Goal: Task Accomplishment & Management: Use online tool/utility

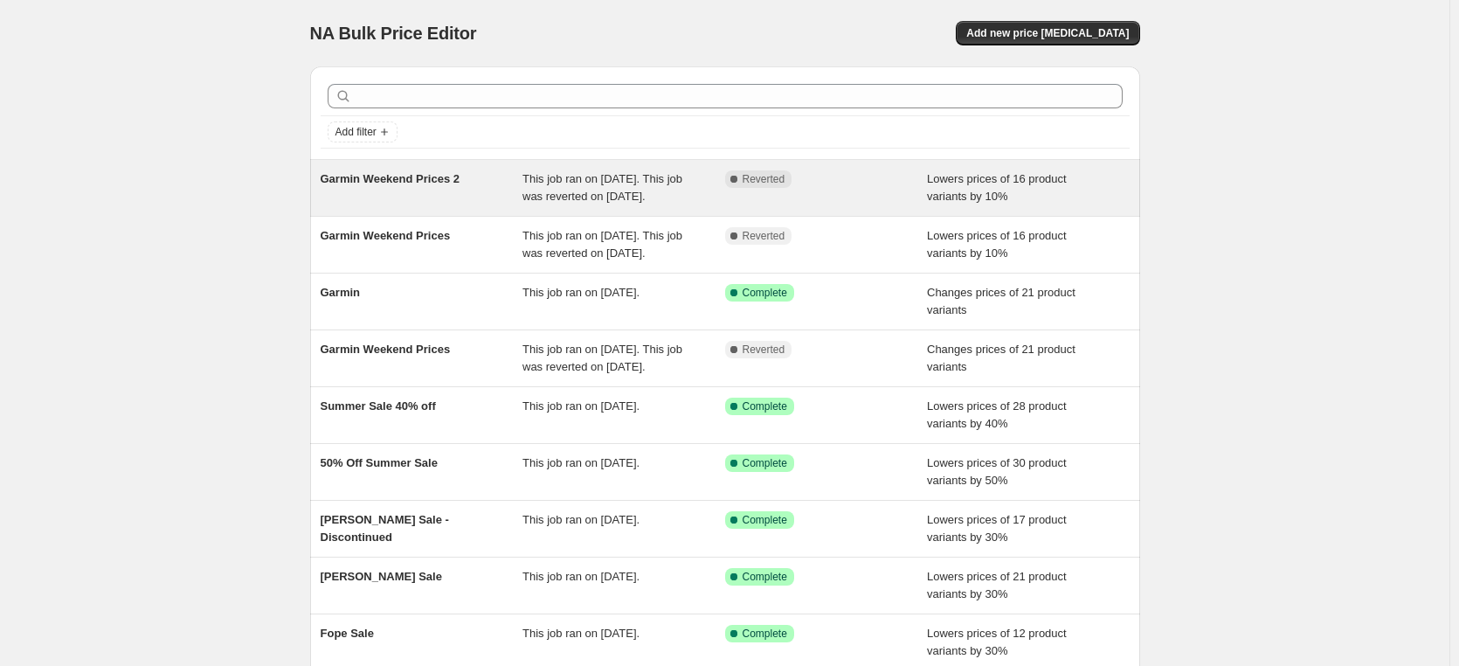
click at [427, 188] on div "Garmin Weekend Prices 2" at bounding box center [422, 187] width 203 height 35
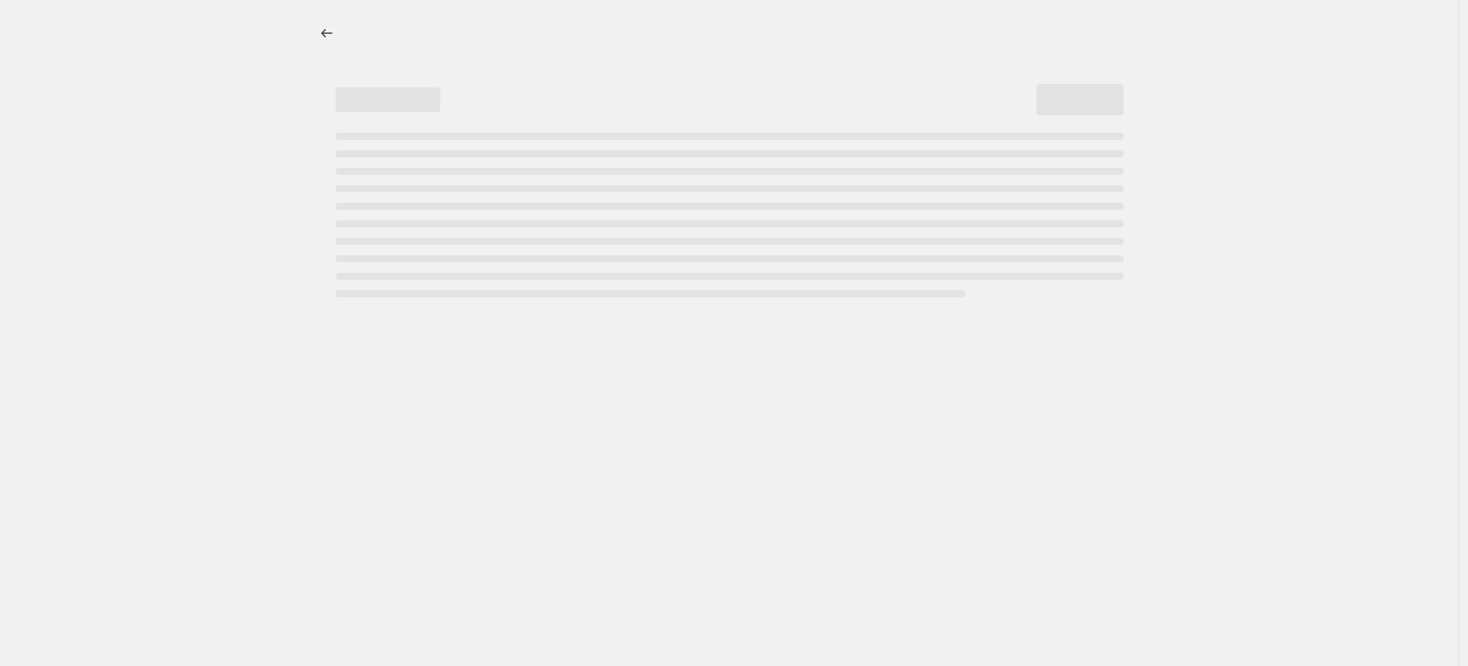
select select "percentage"
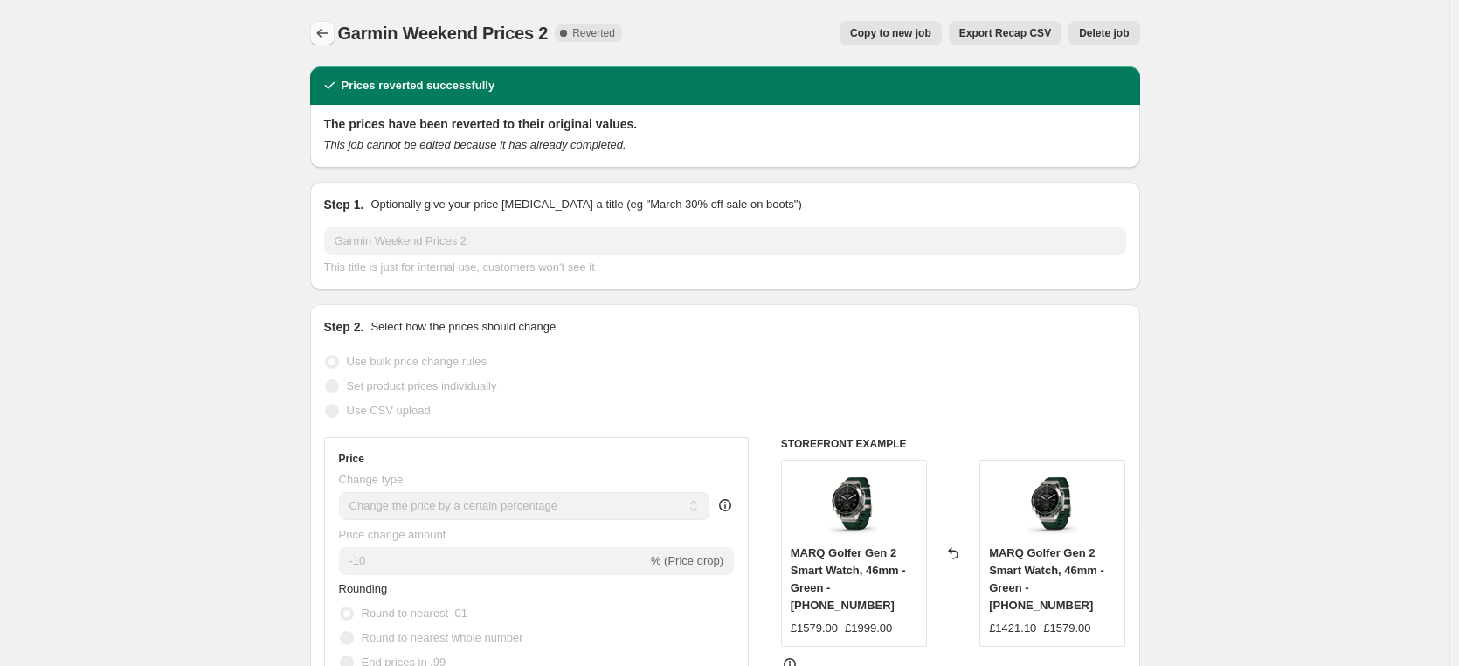
click at [324, 38] on icon "Price change jobs" at bounding box center [322, 32] width 17 height 17
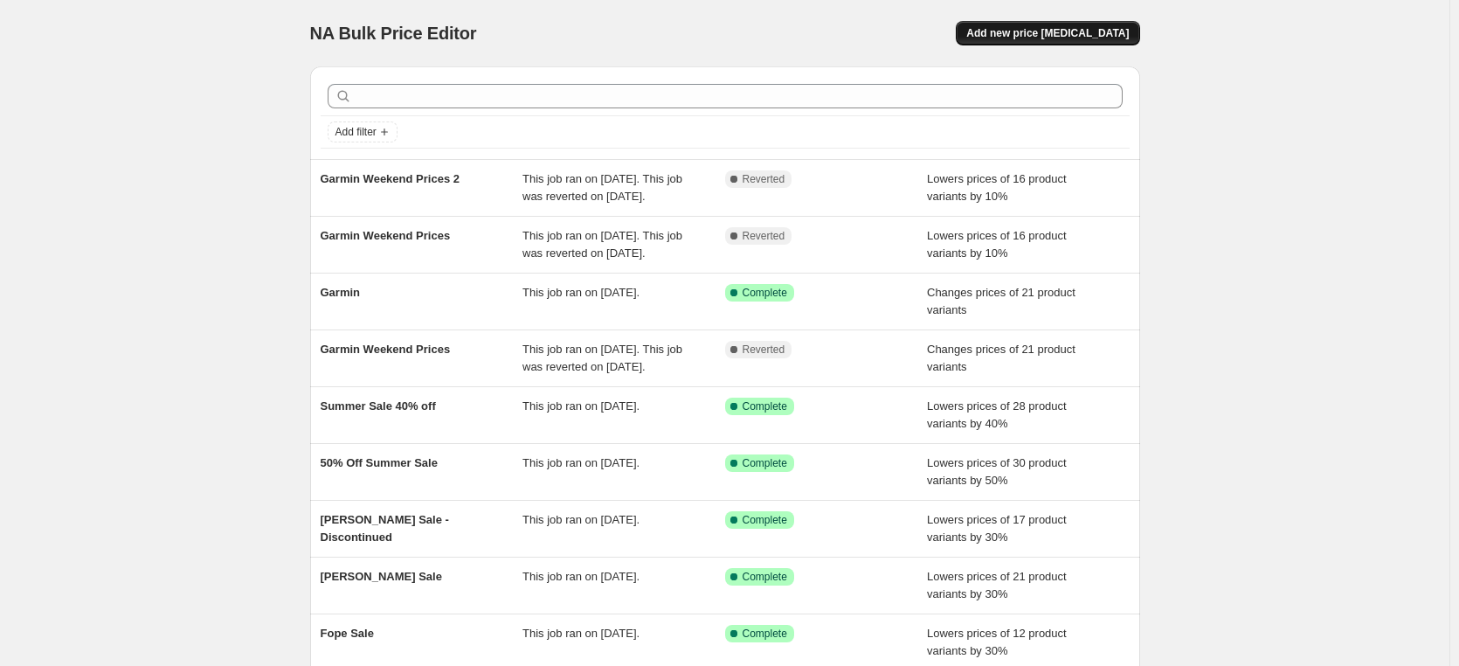
click at [1056, 35] on span "Add new price [MEDICAL_DATA]" at bounding box center [1047, 33] width 163 height 14
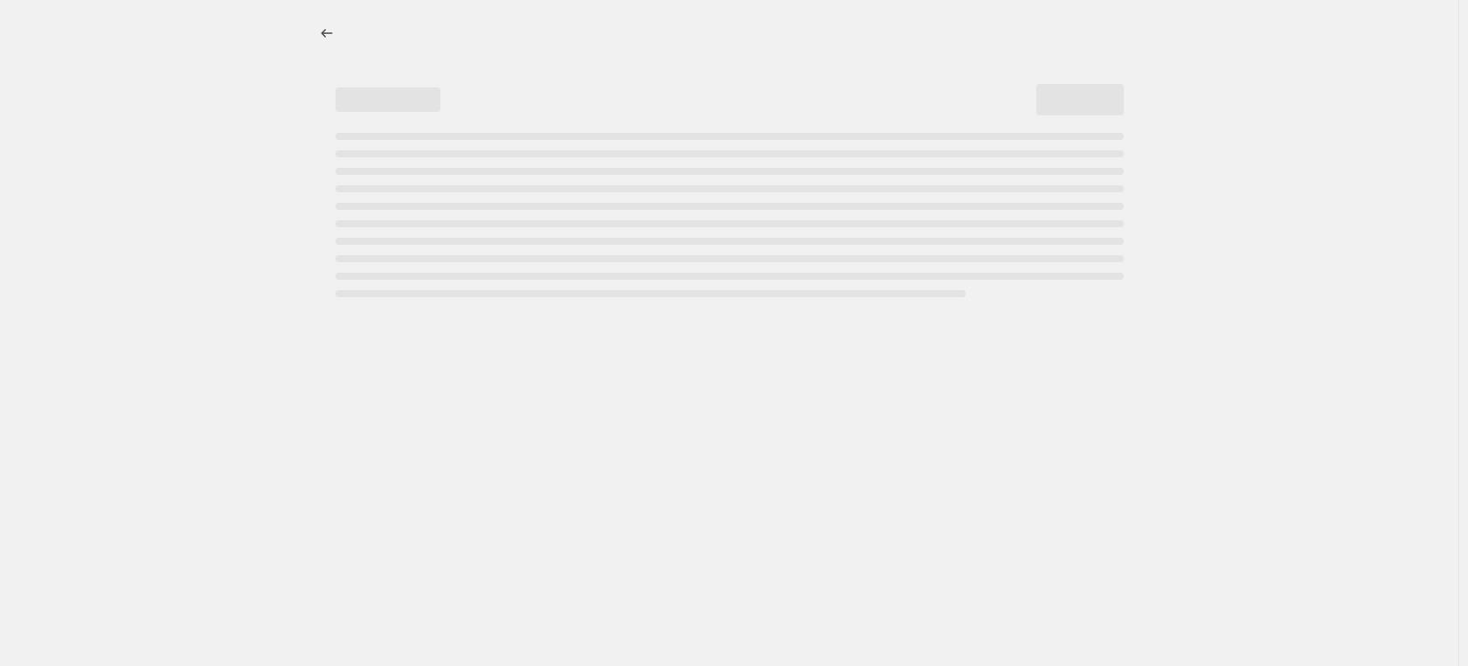
select select "percentage"
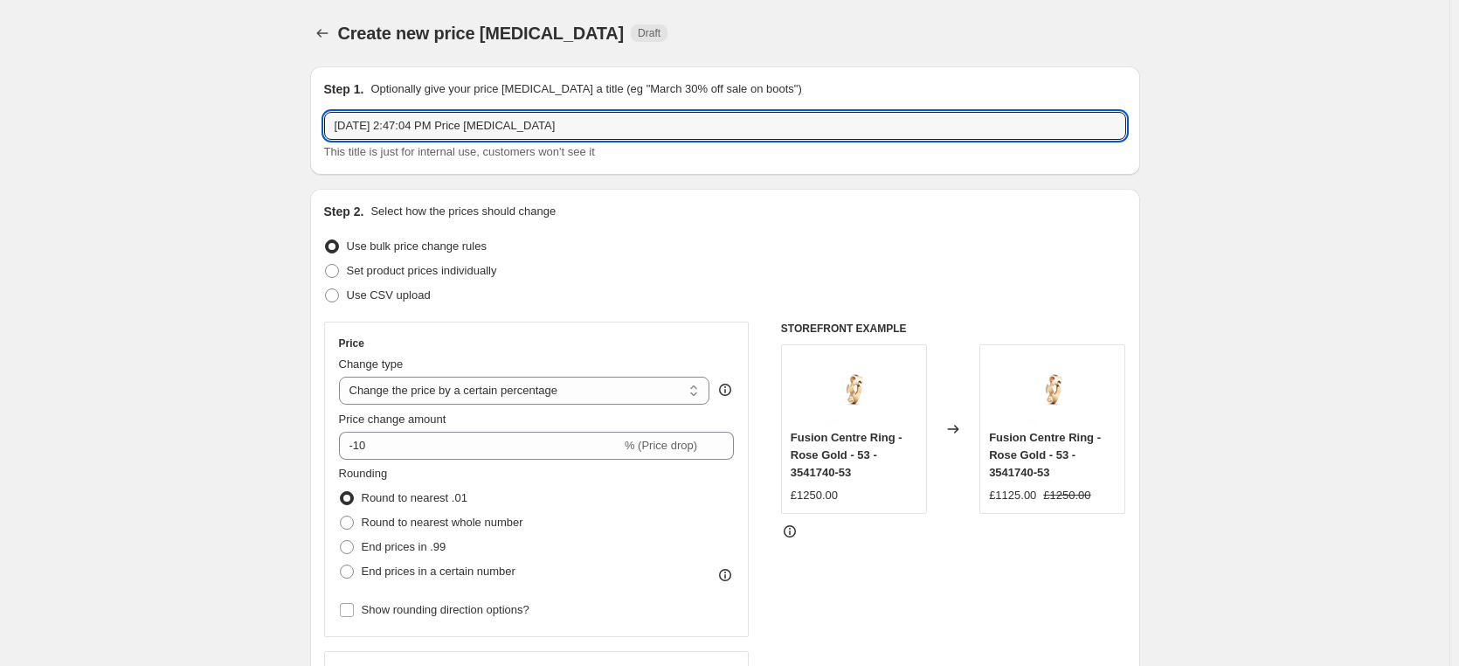
drag, startPoint x: 640, startPoint y: 131, endPoint x: 294, endPoint y: 120, distance: 346.2
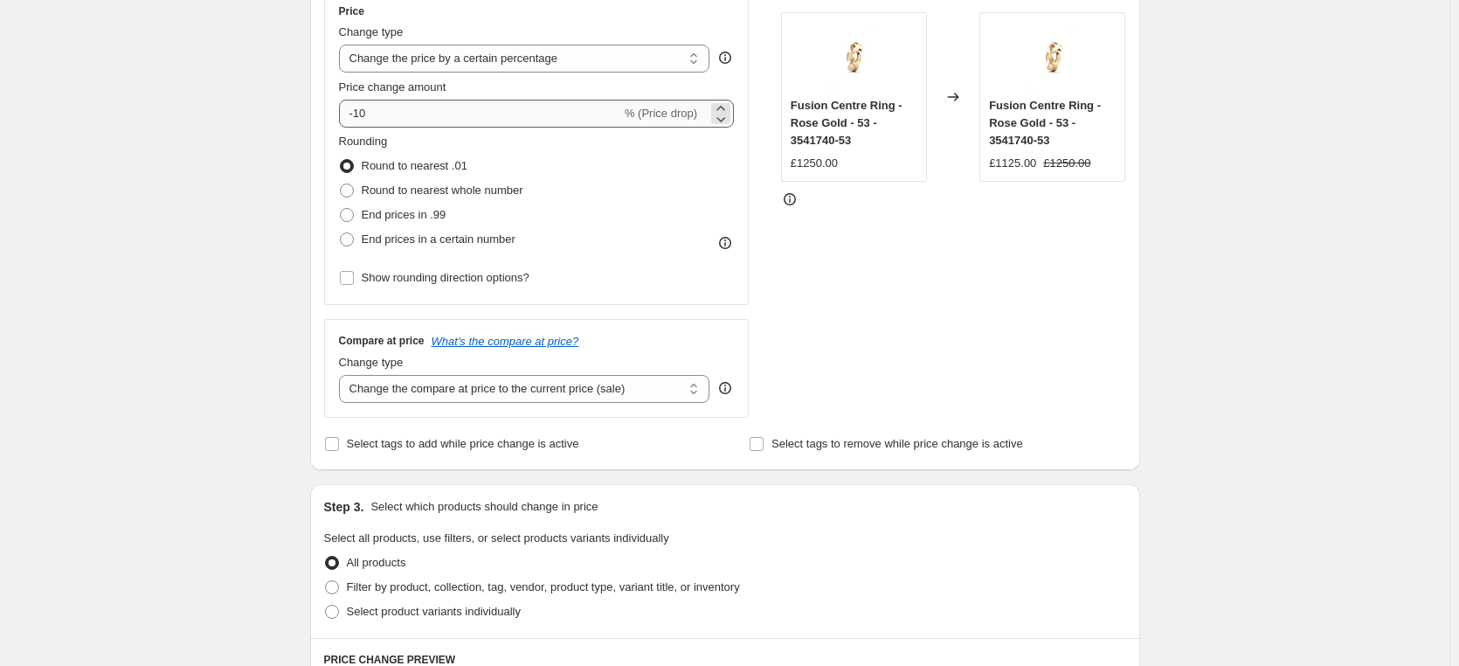
scroll to position [350, 0]
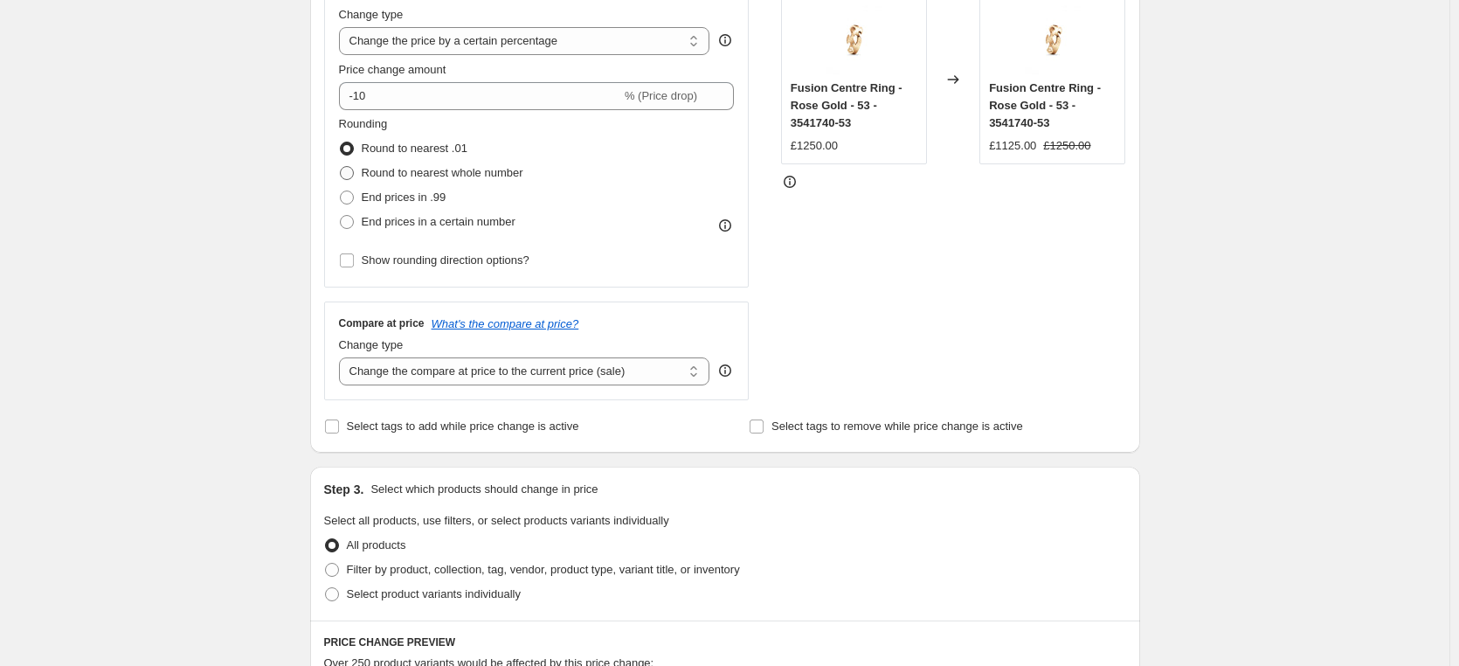
type input "[PERSON_NAME] Weekend Prices"
click at [485, 174] on span "Round to nearest whole number" at bounding box center [443, 172] width 162 height 13
click at [341, 167] on input "Round to nearest whole number" at bounding box center [340, 166] width 1 height 1
radio input "true"
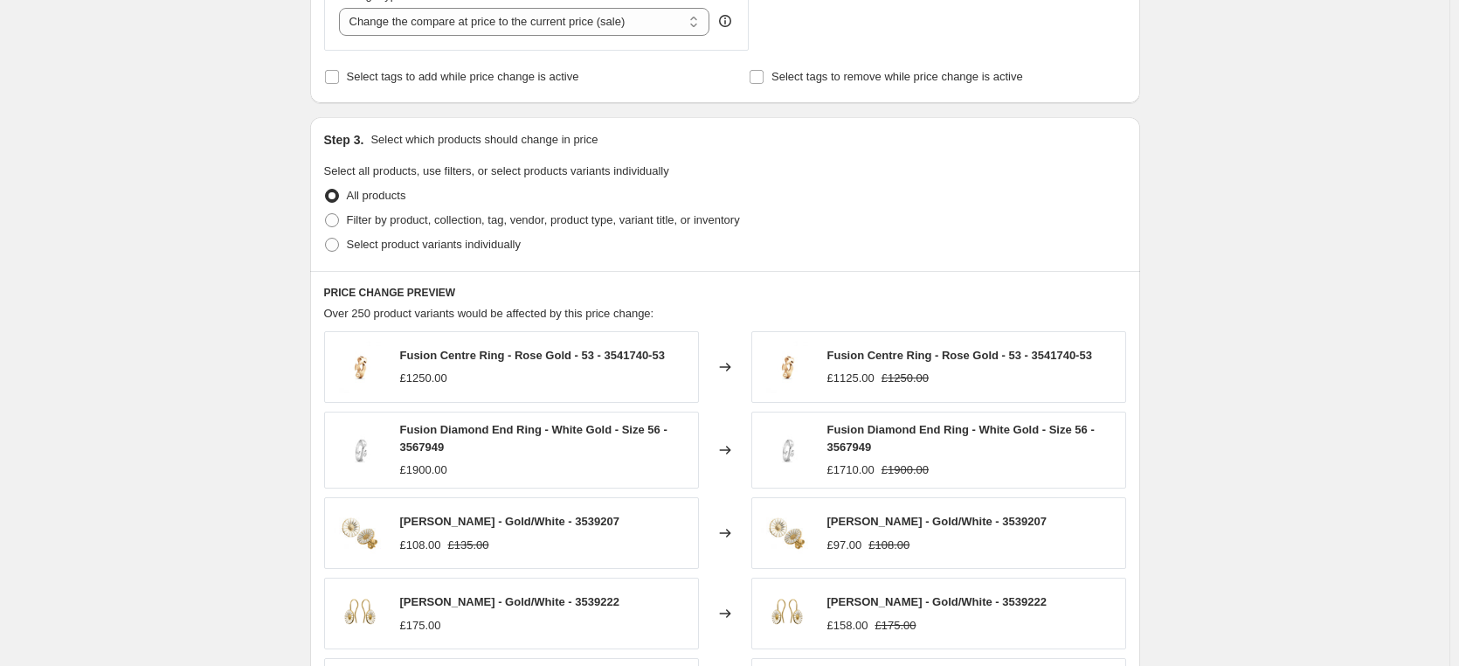
scroll to position [786, 0]
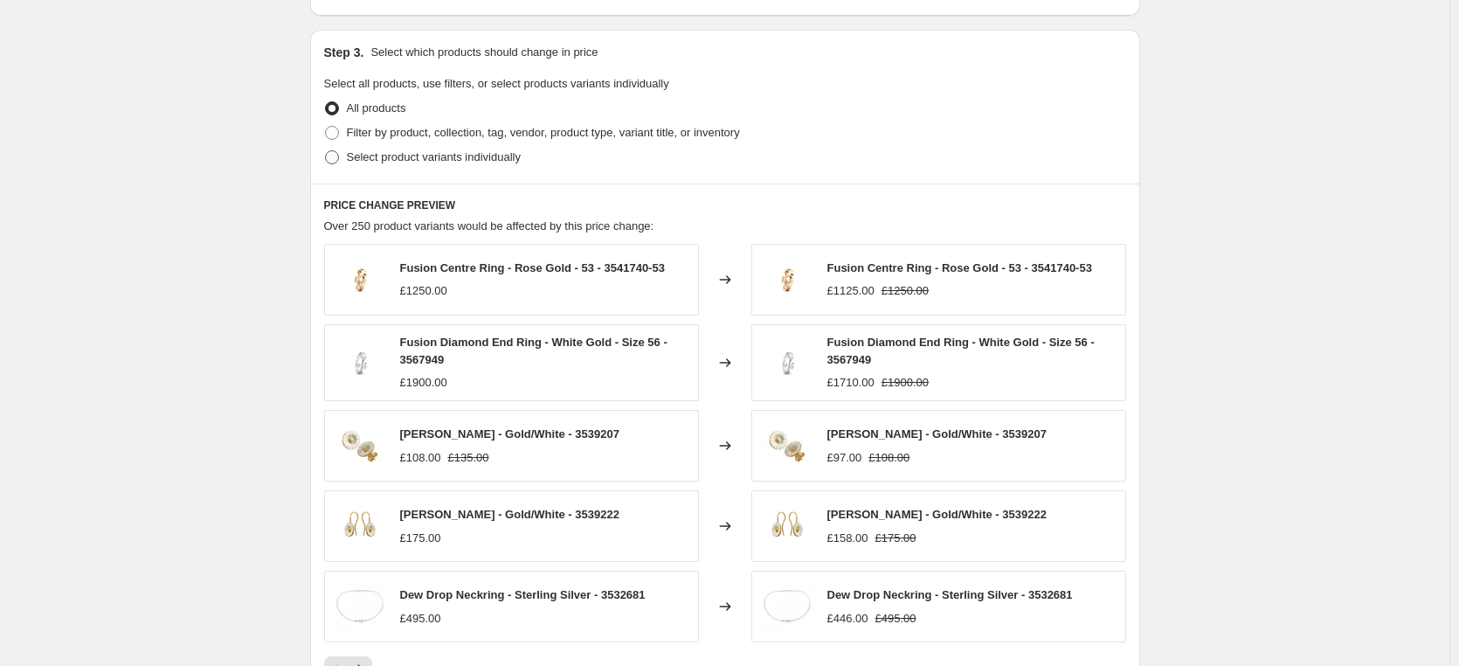
click at [336, 163] on span at bounding box center [332, 157] width 14 height 14
click at [326, 151] on input "Select product variants individually" at bounding box center [325, 150] width 1 height 1
radio input "true"
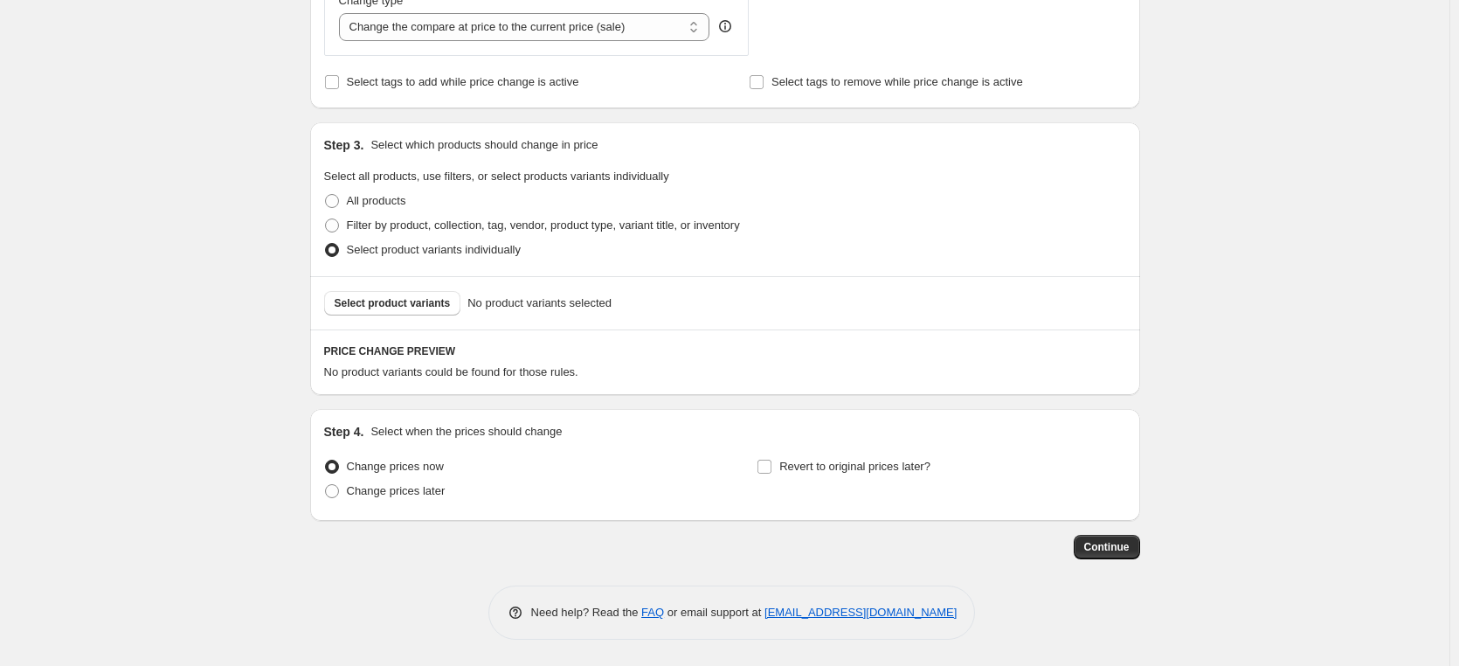
scroll to position [694, 0]
click at [410, 301] on span "Select product variants" at bounding box center [393, 303] width 116 height 14
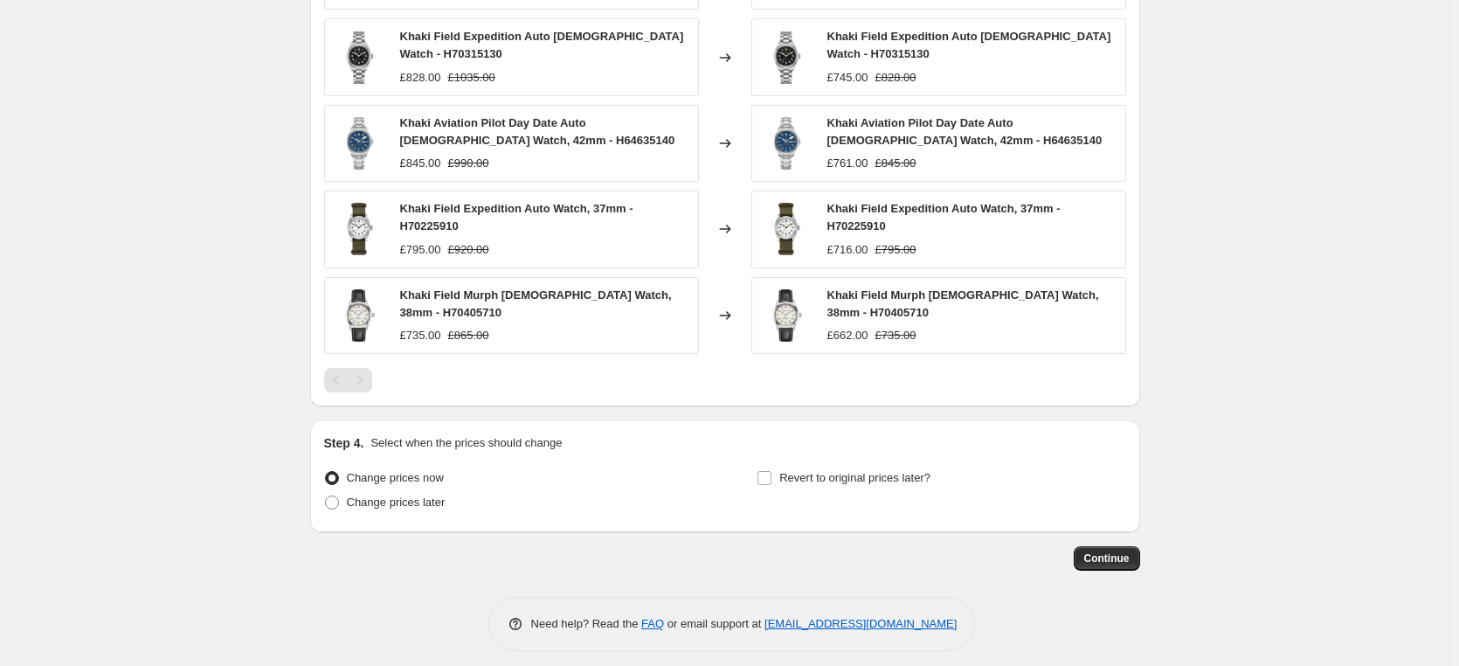
scroll to position [1157, 0]
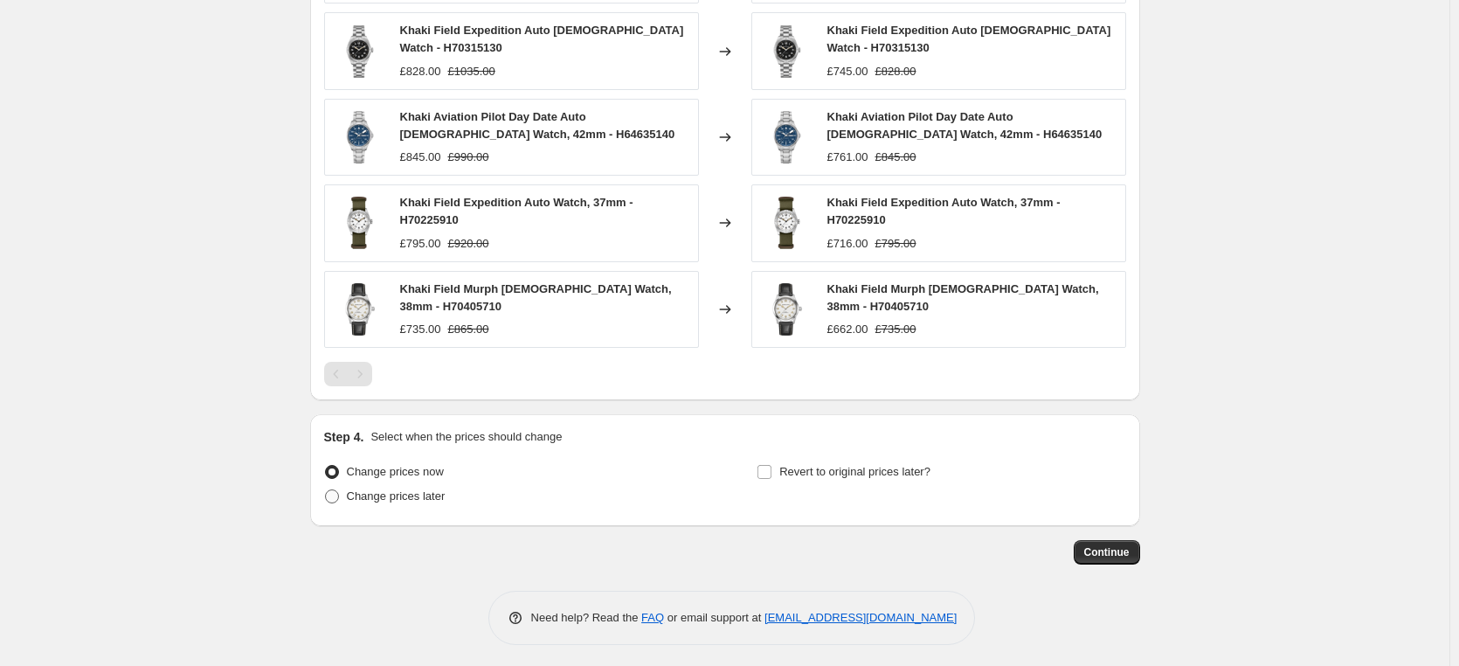
click at [339, 490] on span at bounding box center [332, 496] width 14 height 14
click at [326, 490] on input "Change prices later" at bounding box center [325, 489] width 1 height 1
radio input "true"
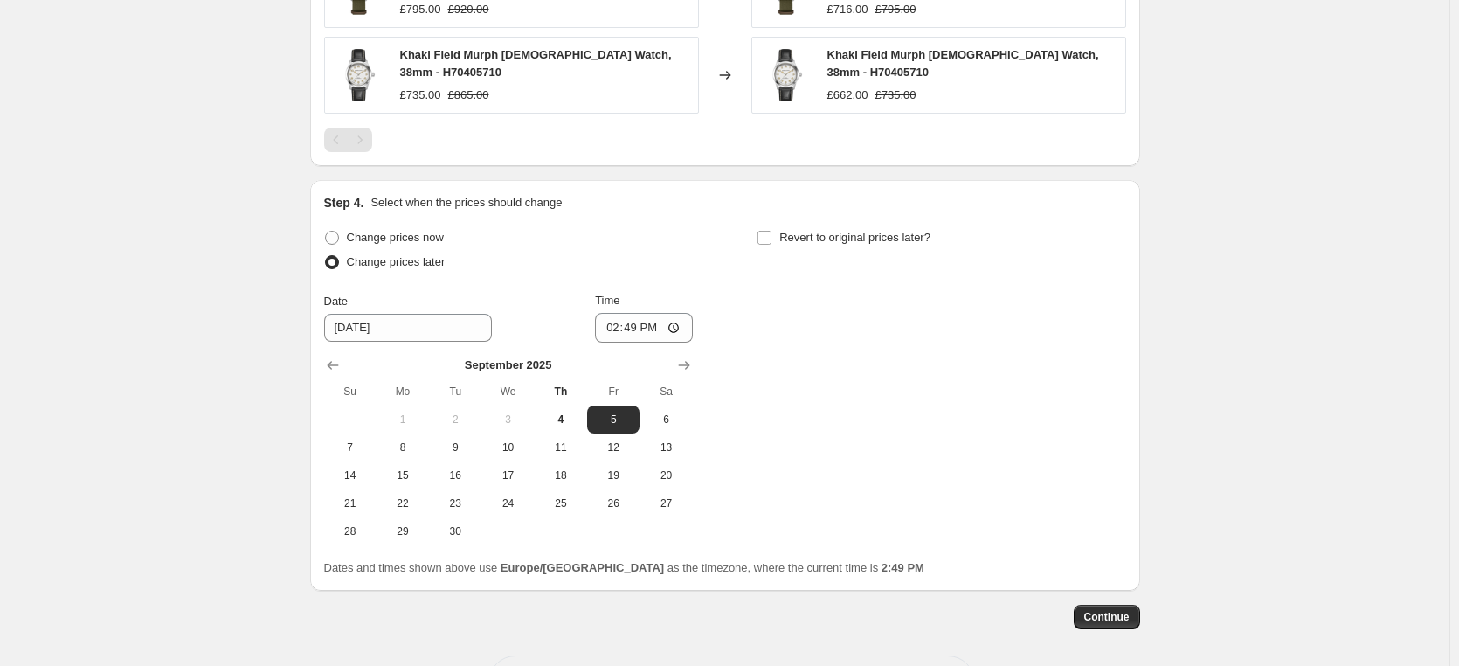
scroll to position [1419, 0]
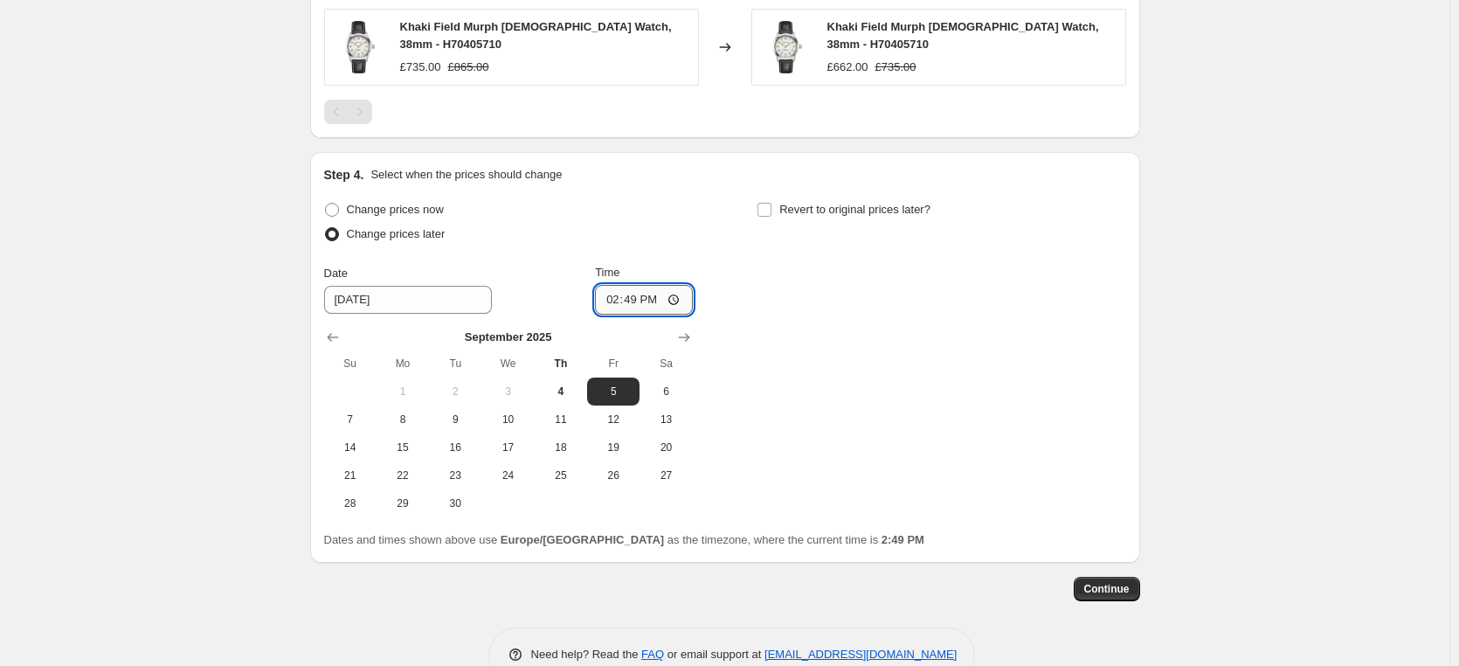
click at [675, 294] on input "14:49" at bounding box center [644, 300] width 98 height 30
type input "17:00"
click at [808, 440] on div "Change prices now Change prices later Date [DATE] Time 17:00 [DATE] Su Mo Tu We…" at bounding box center [725, 357] width 802 height 320
click at [766, 211] on span at bounding box center [765, 210] width 16 height 16
click at [766, 211] on input "Revert to original prices later?" at bounding box center [765, 210] width 14 height 14
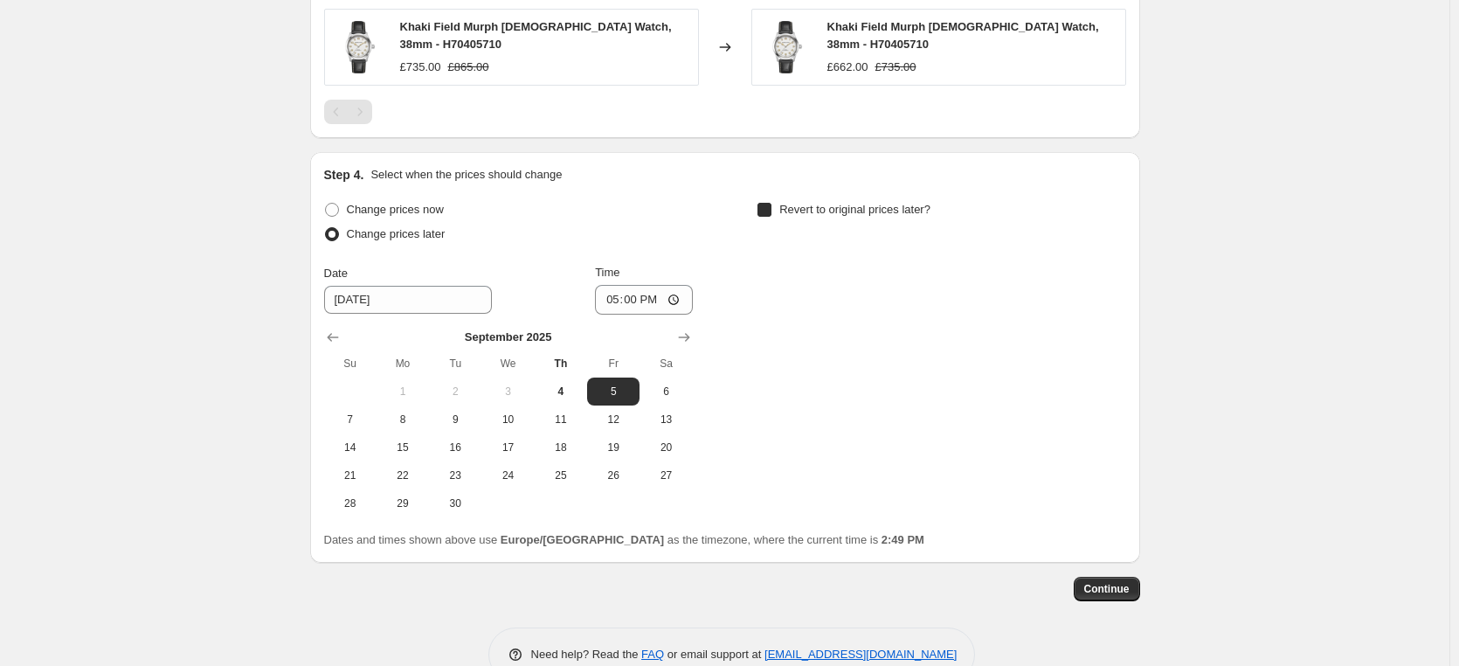
checkbox input "true"
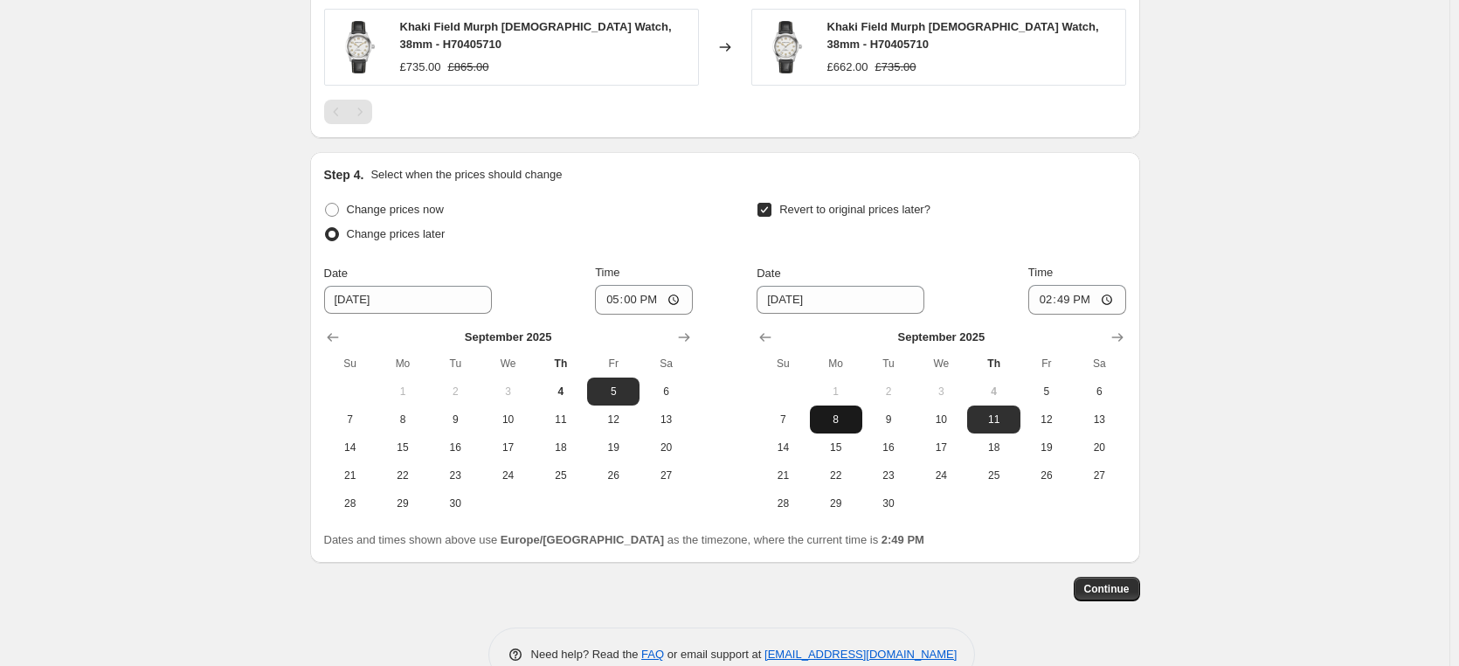
click at [841, 416] on span "8" at bounding box center [836, 419] width 38 height 14
type input "[DATE]"
click at [1113, 296] on input "14:49" at bounding box center [1077, 300] width 98 height 30
click at [1107, 294] on input "14:49" at bounding box center [1077, 300] width 98 height 30
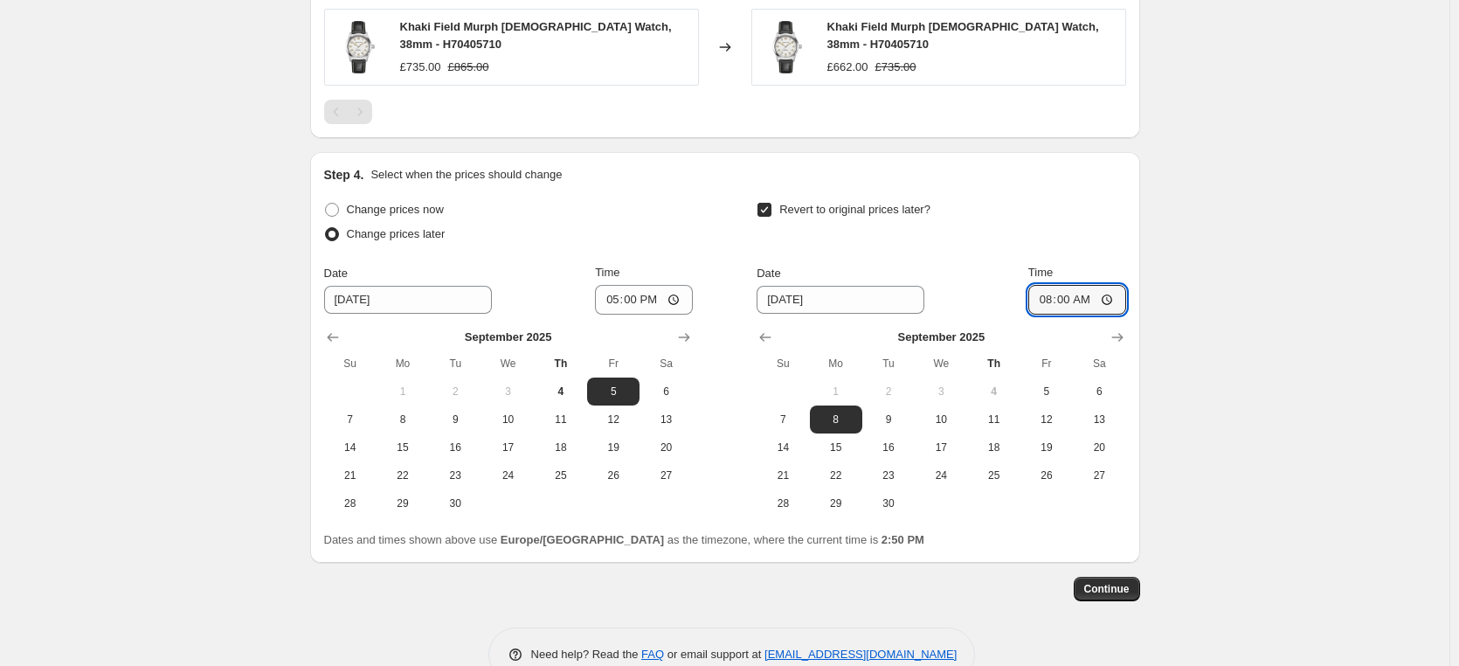
type input "08:00"
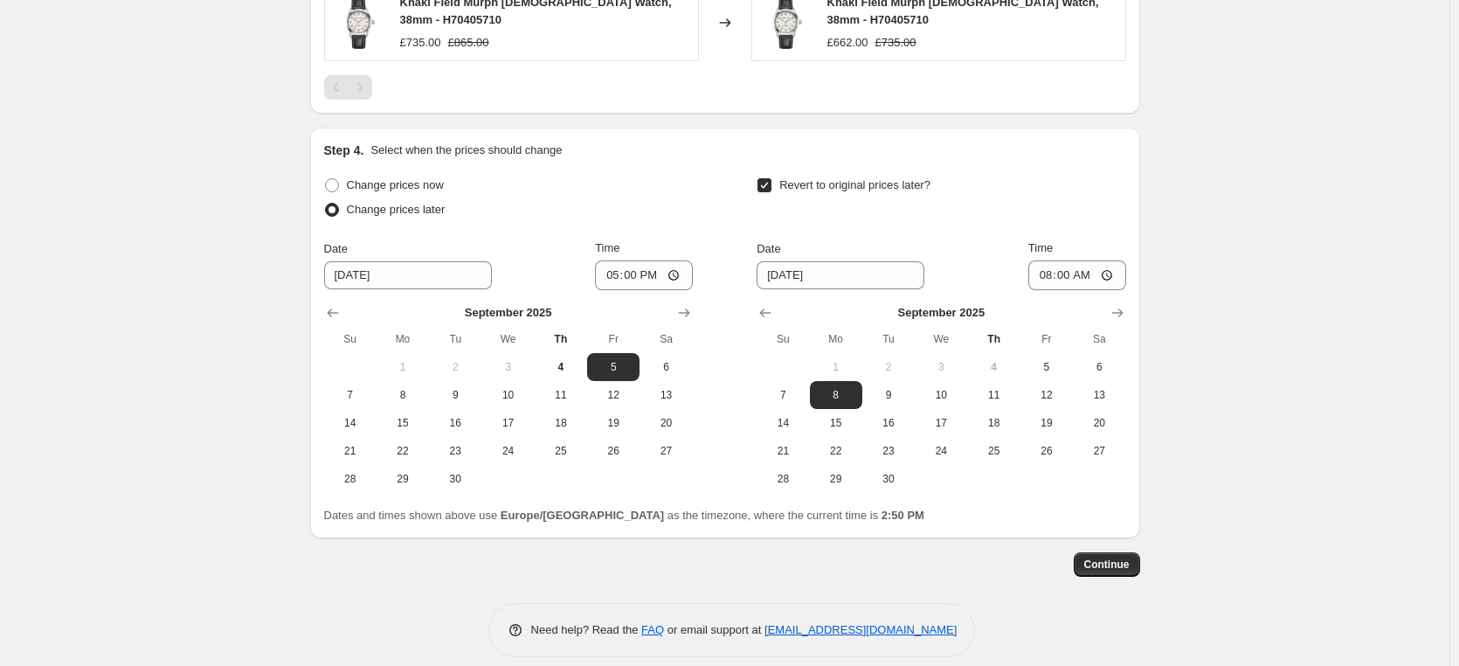
scroll to position [1456, 0]
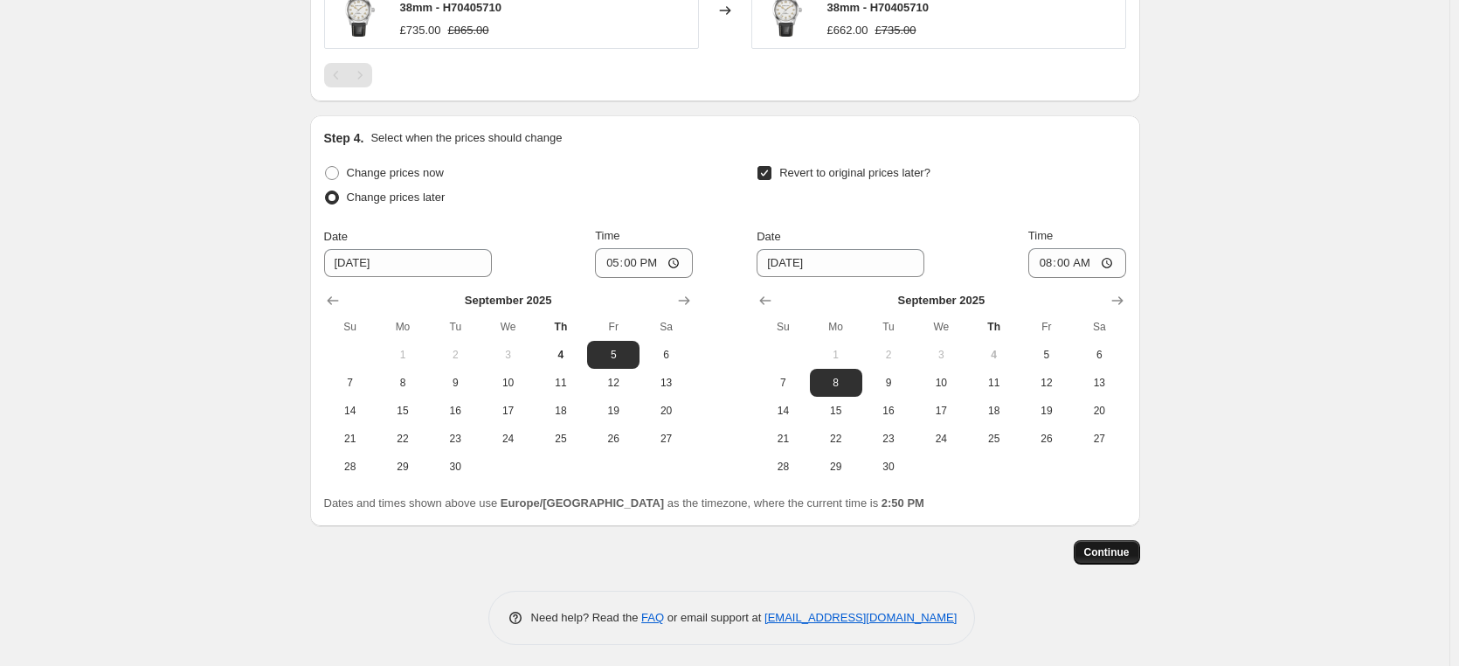
click at [1127, 551] on span "Continue" at bounding box center [1106, 552] width 45 height 14
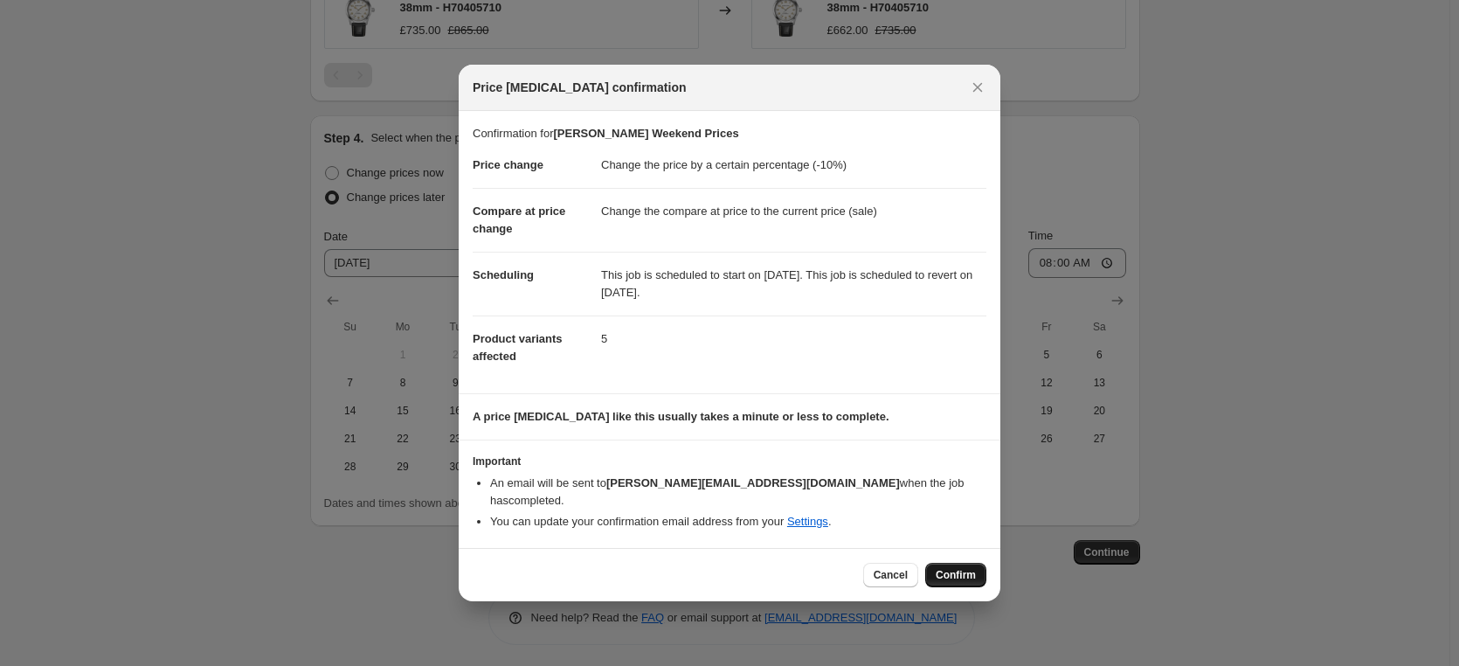
click at [941, 568] on span "Confirm" at bounding box center [956, 575] width 40 height 14
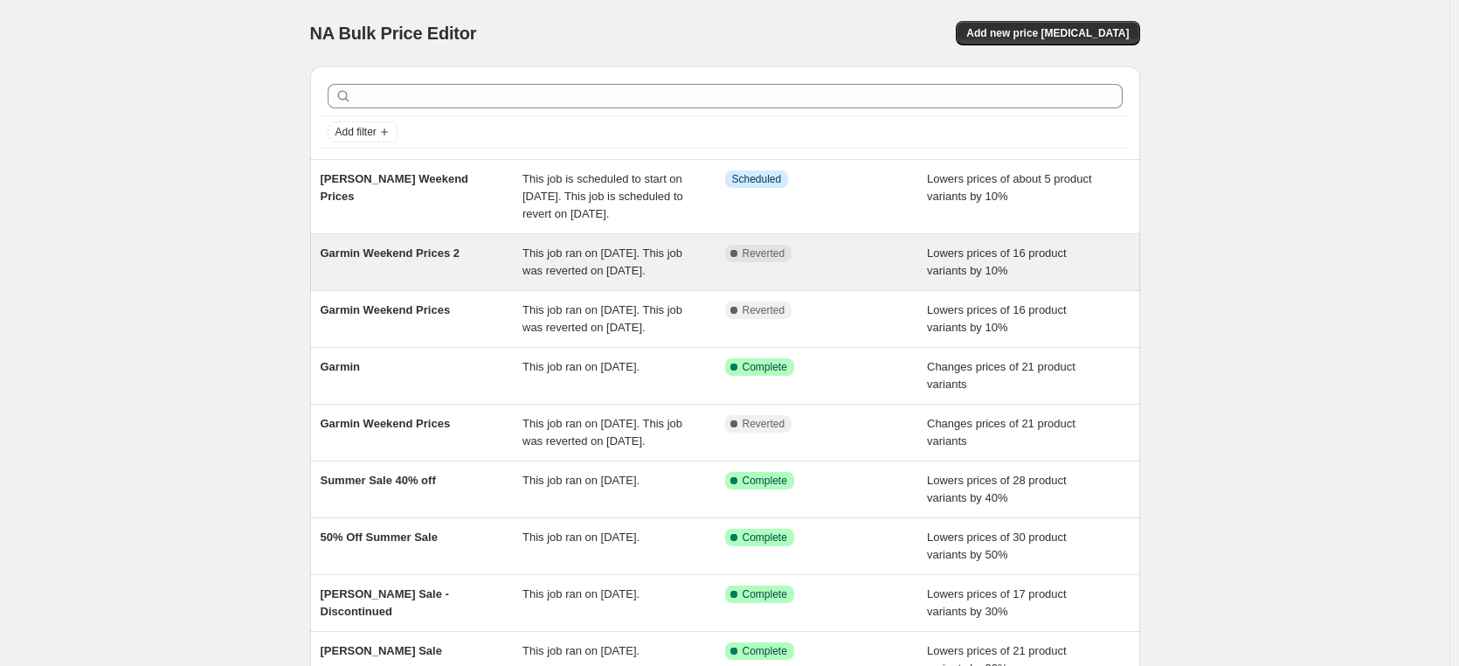
click at [402, 260] on span "Garmin Weekend Prices 2" at bounding box center [390, 252] width 139 height 13
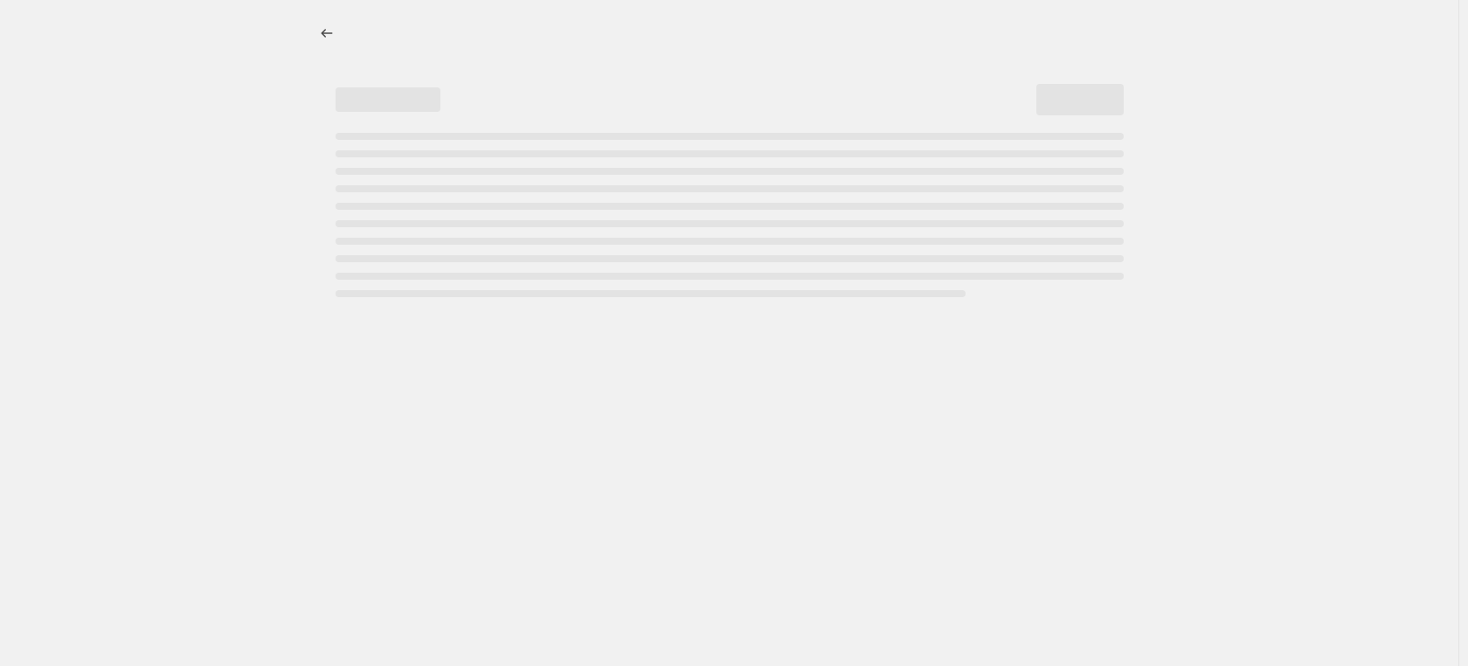
select select "percentage"
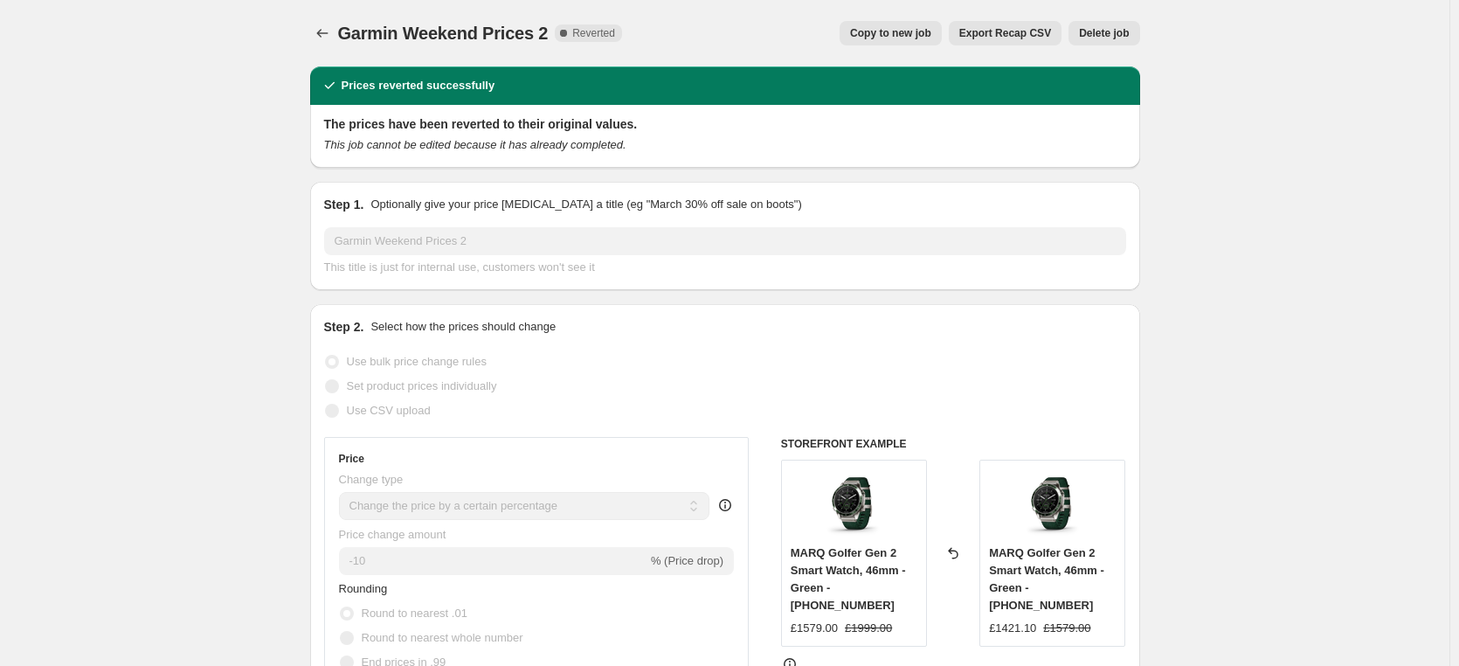
click at [878, 34] on span "Copy to new job" at bounding box center [890, 33] width 81 height 14
select select "percentage"
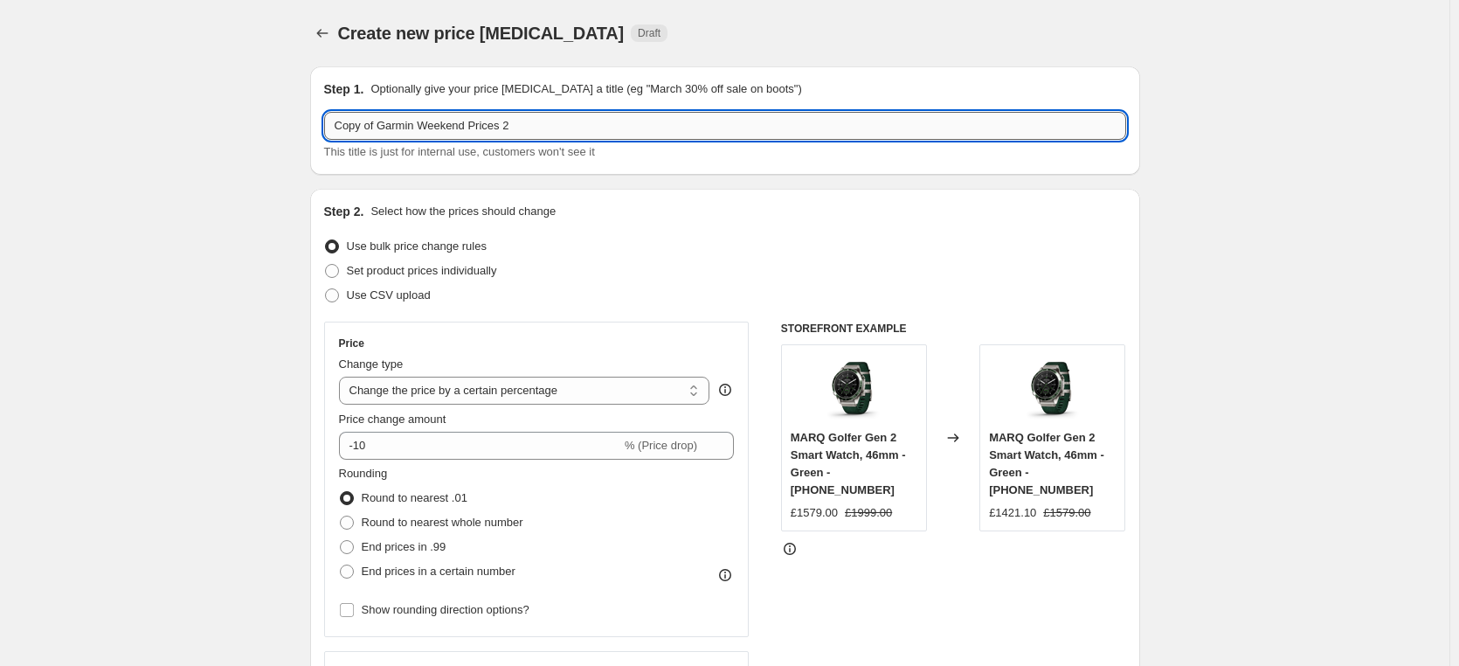
click at [551, 128] on input "Copy of Garmin Weekend Prices 2" at bounding box center [725, 126] width 802 height 28
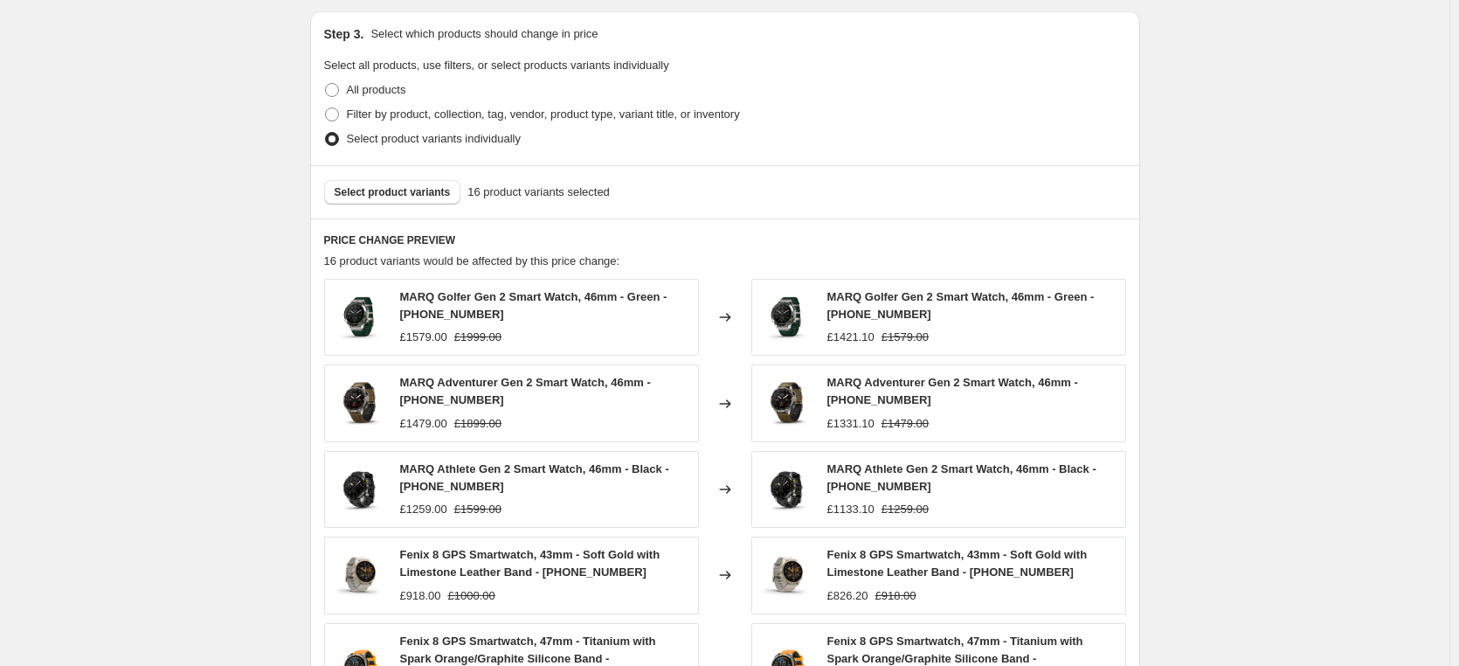
scroll to position [699, 0]
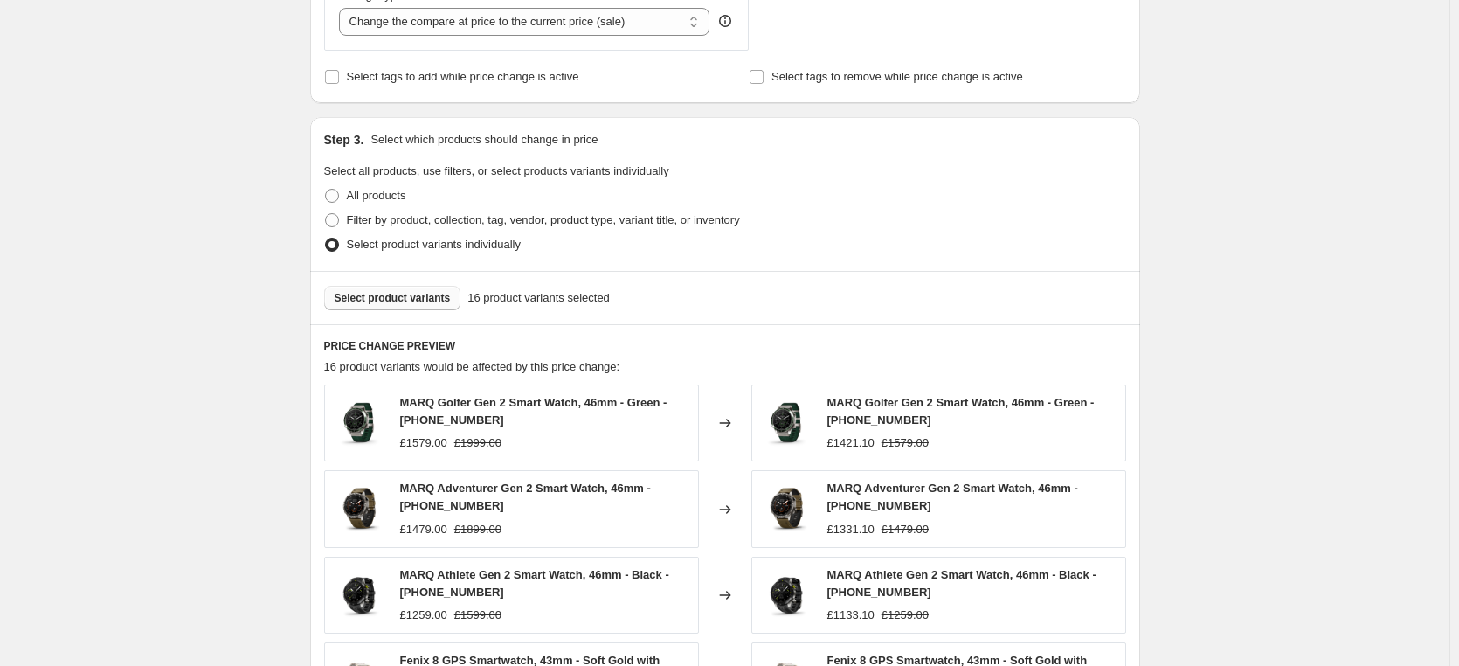
type input "Copy of Garmin Weekend Prices 3"
click at [399, 297] on span "Select product variants" at bounding box center [393, 298] width 116 height 14
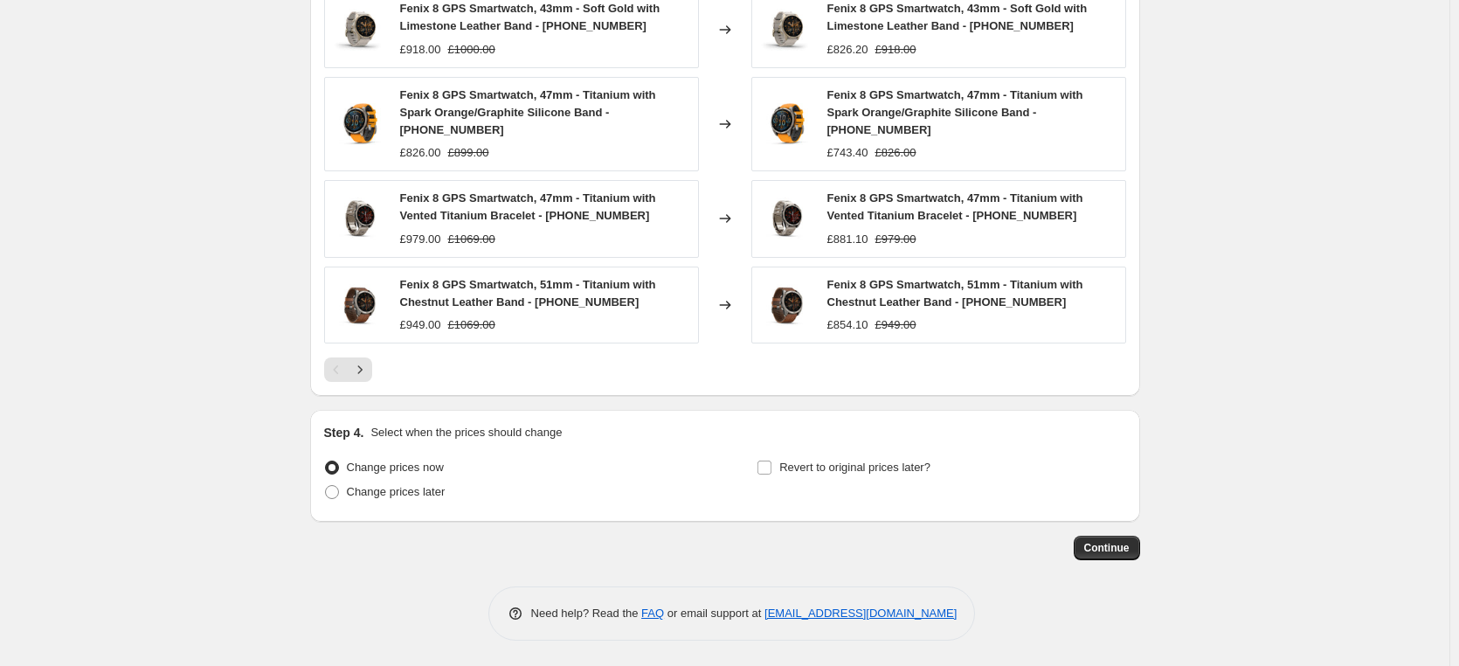
scroll to position [1180, 0]
click at [332, 491] on span at bounding box center [332, 491] width 14 height 14
click at [326, 485] on input "Change prices later" at bounding box center [325, 484] width 1 height 1
radio input "true"
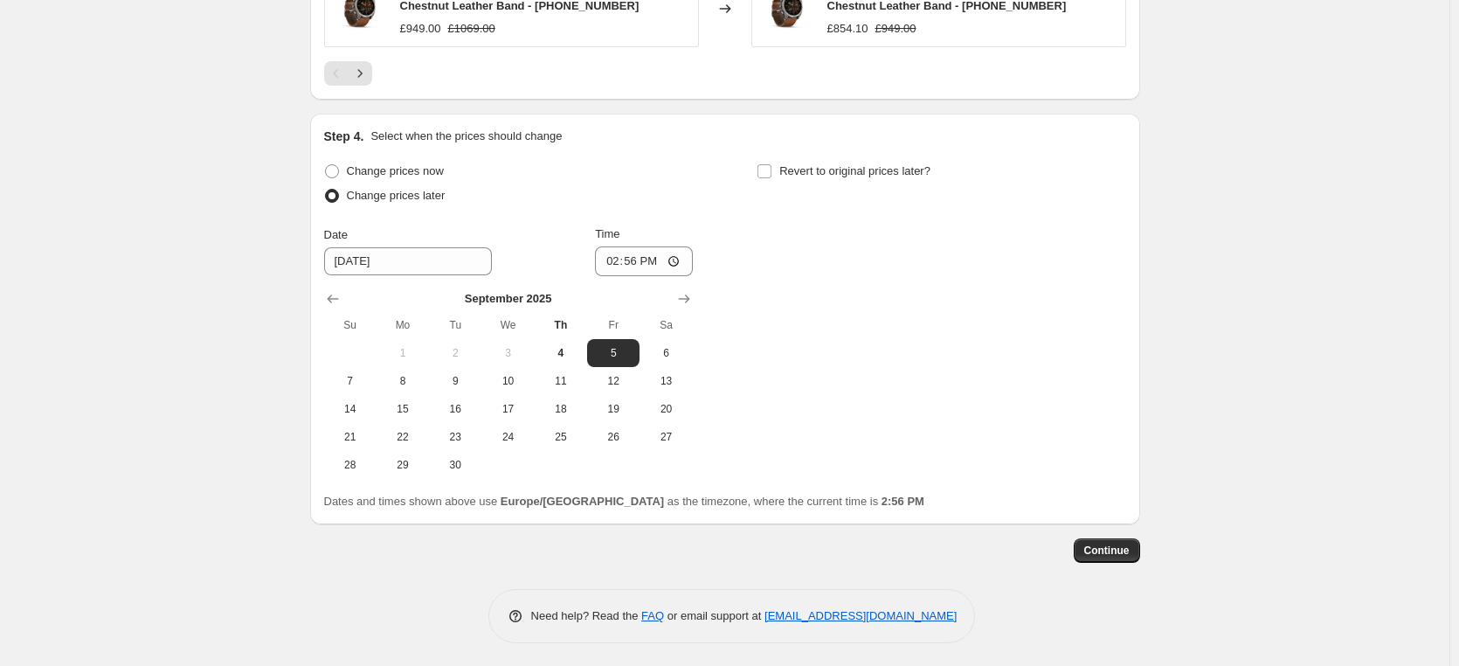
scroll to position [1478, 0]
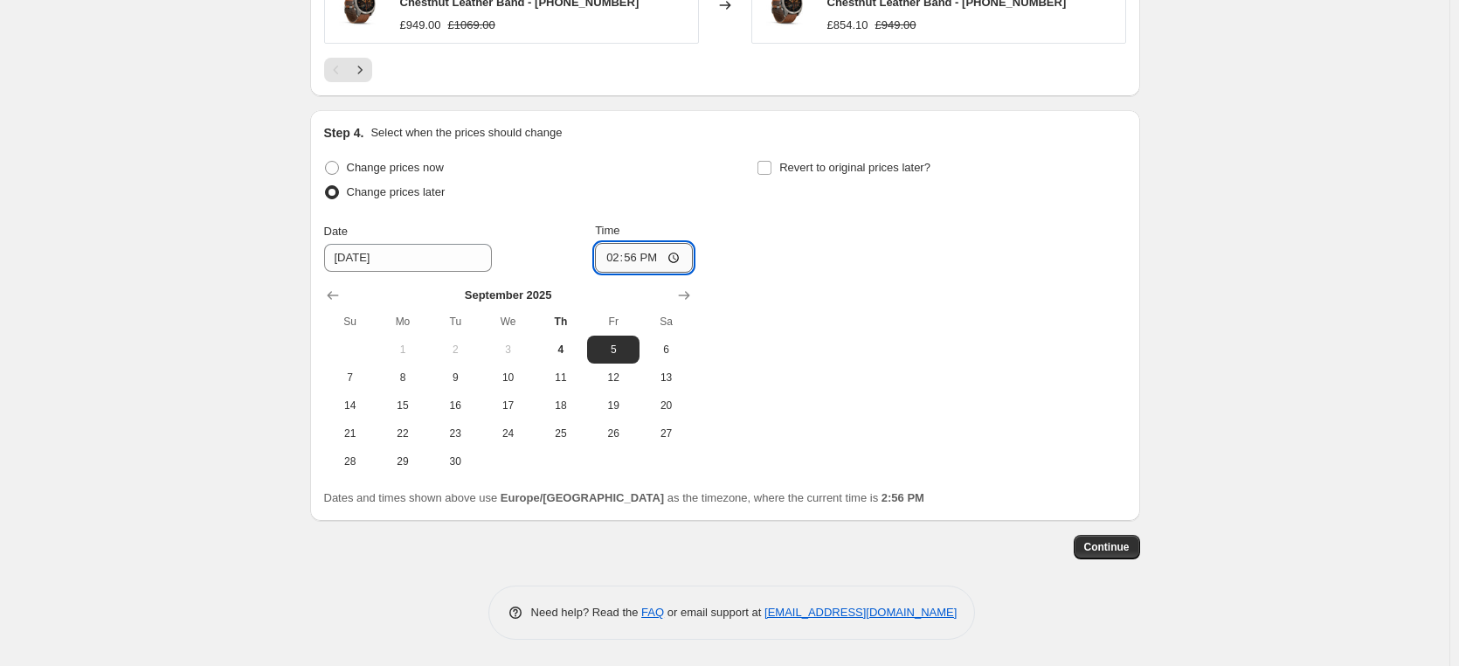
click at [670, 260] on input "14:56" at bounding box center [644, 258] width 98 height 30
type input "17:10"
click at [769, 170] on input "Revert to original prices later?" at bounding box center [765, 168] width 14 height 14
checkbox input "true"
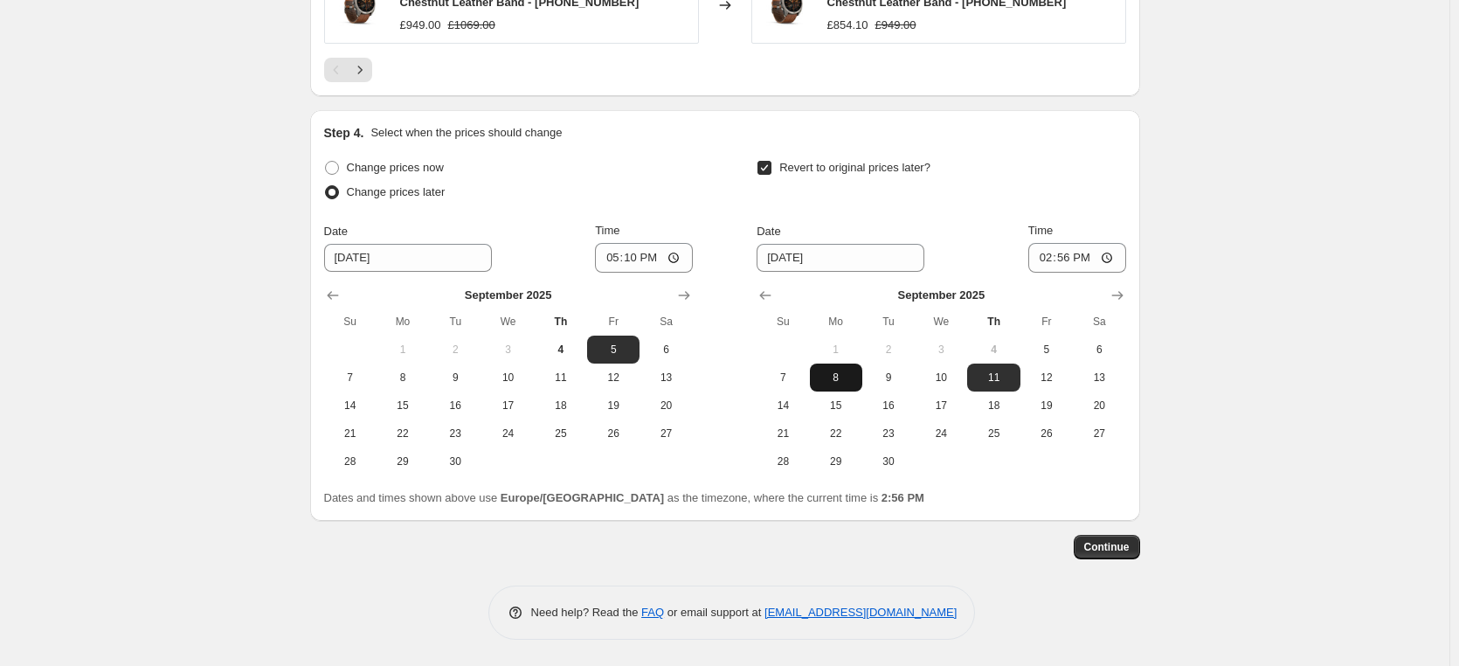
click at [835, 379] on span "8" at bounding box center [836, 377] width 38 height 14
type input "[DATE]"
click at [1110, 259] on input "14:56" at bounding box center [1077, 258] width 98 height 30
type input "08:10"
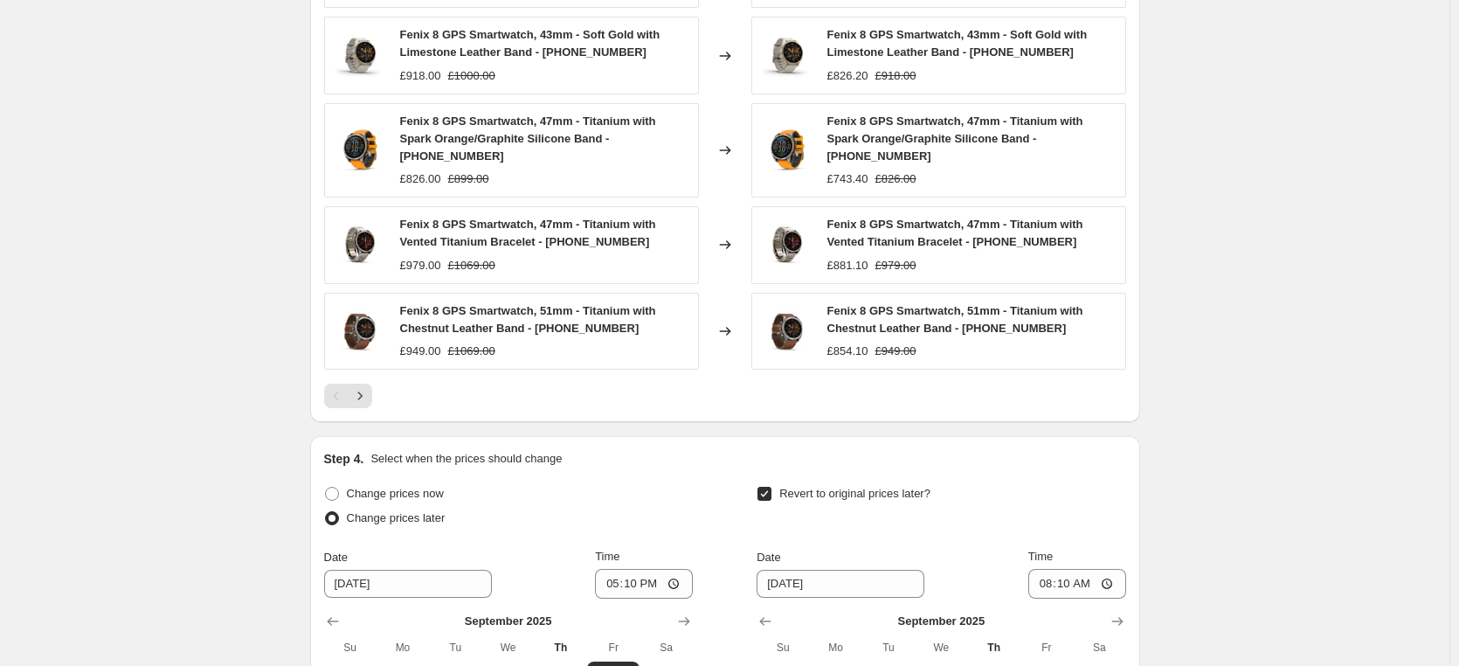
scroll to position [1391, 0]
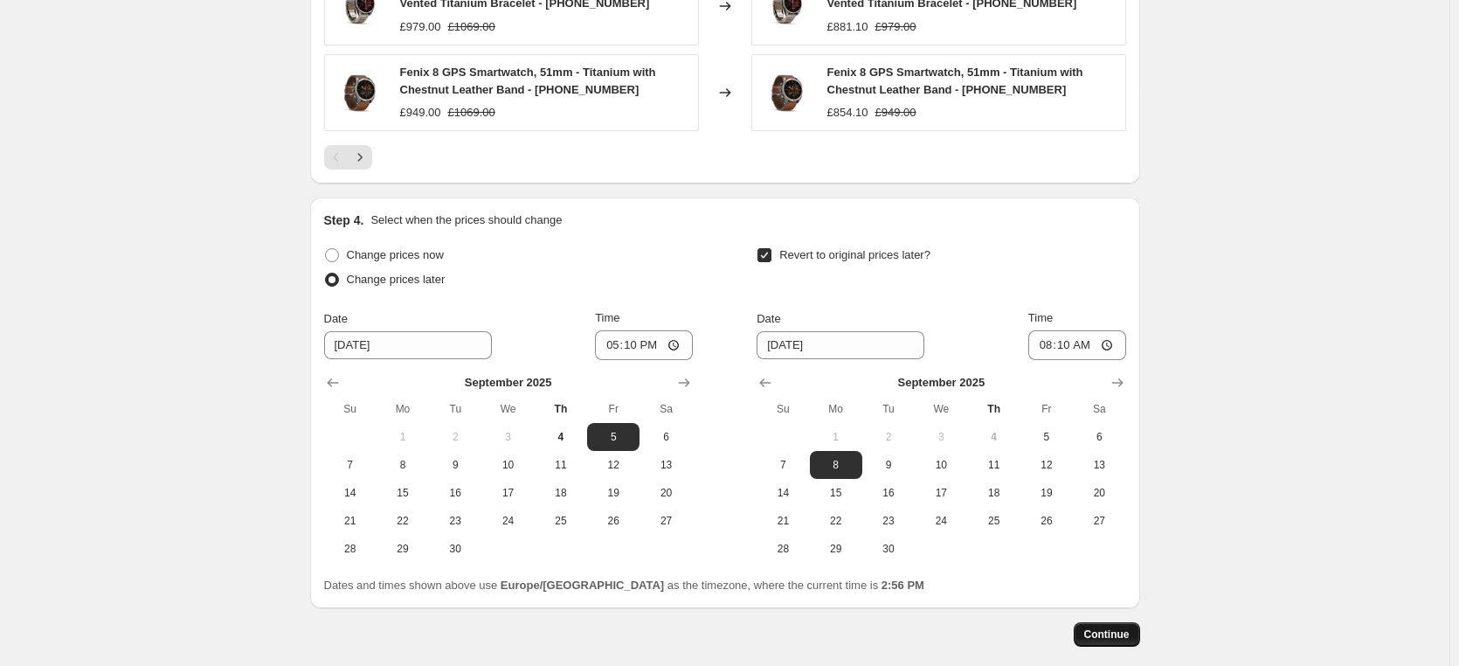
click at [1109, 639] on span "Continue" at bounding box center [1106, 634] width 45 height 14
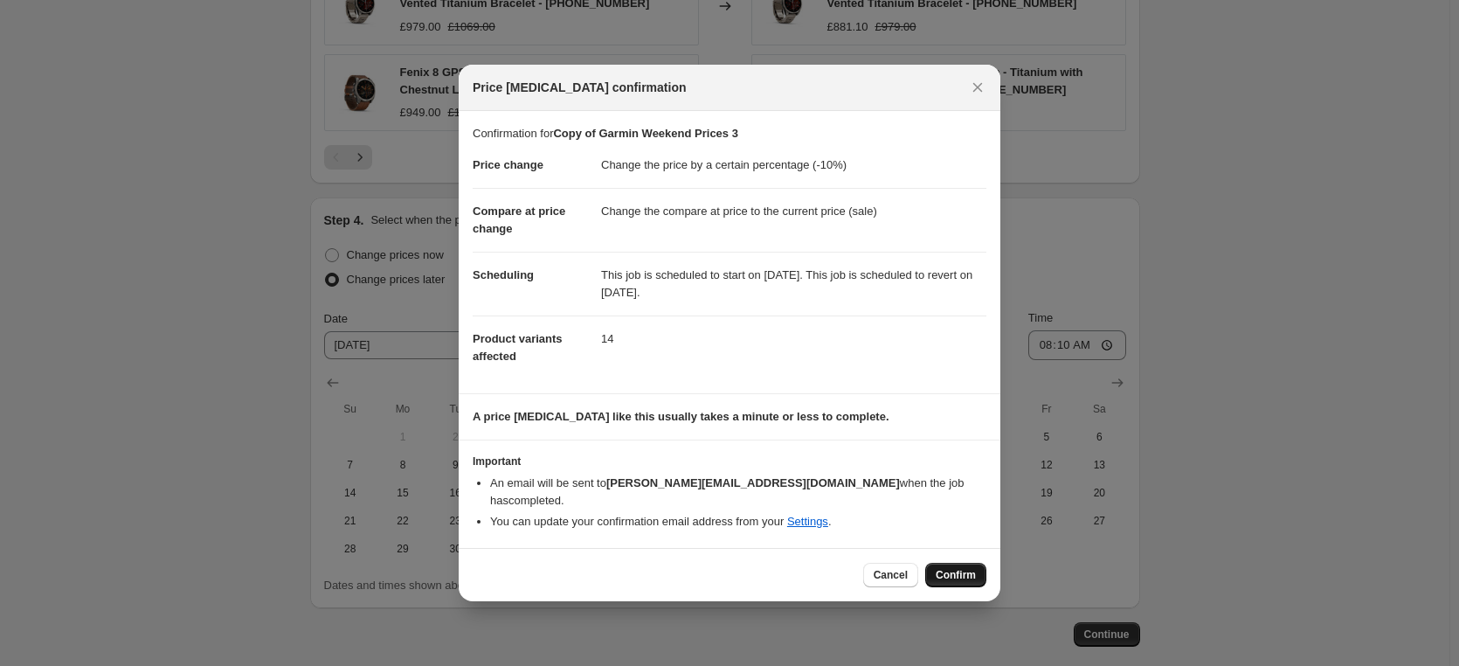
click at [952, 568] on span "Confirm" at bounding box center [956, 575] width 40 height 14
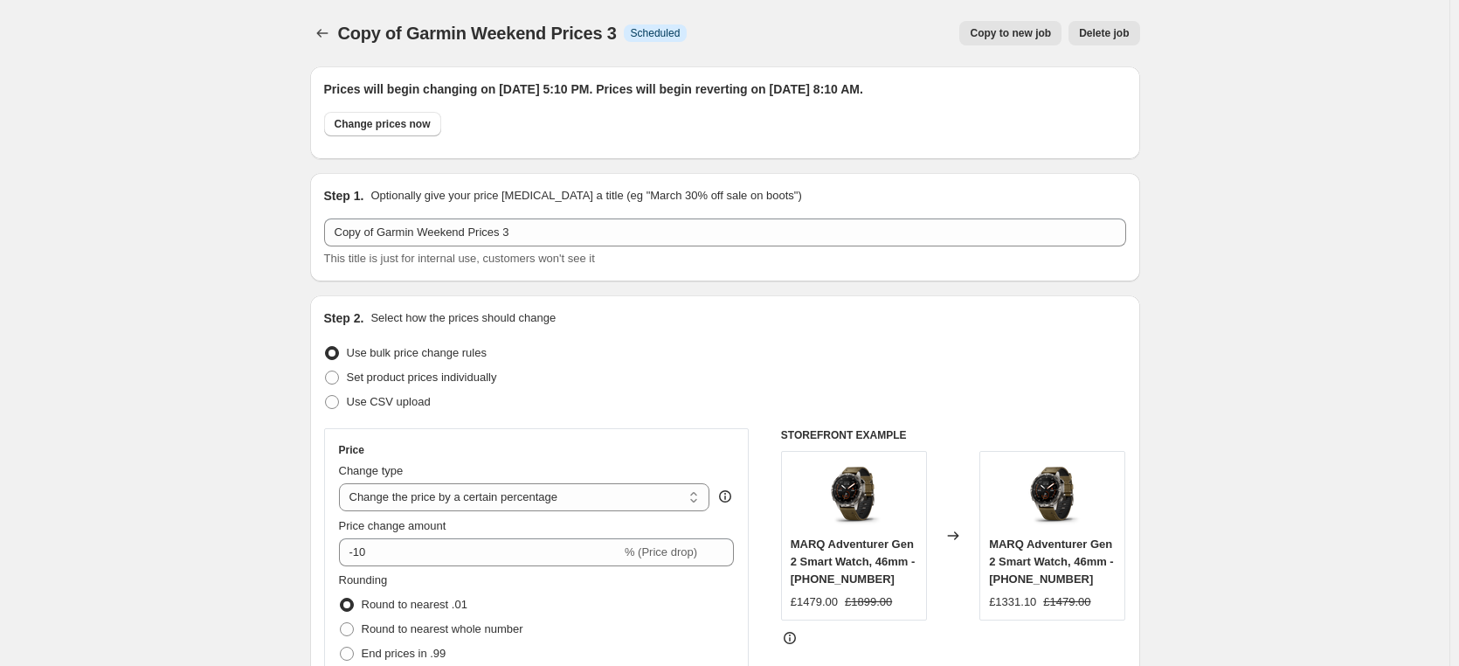
scroll to position [1391, 0]
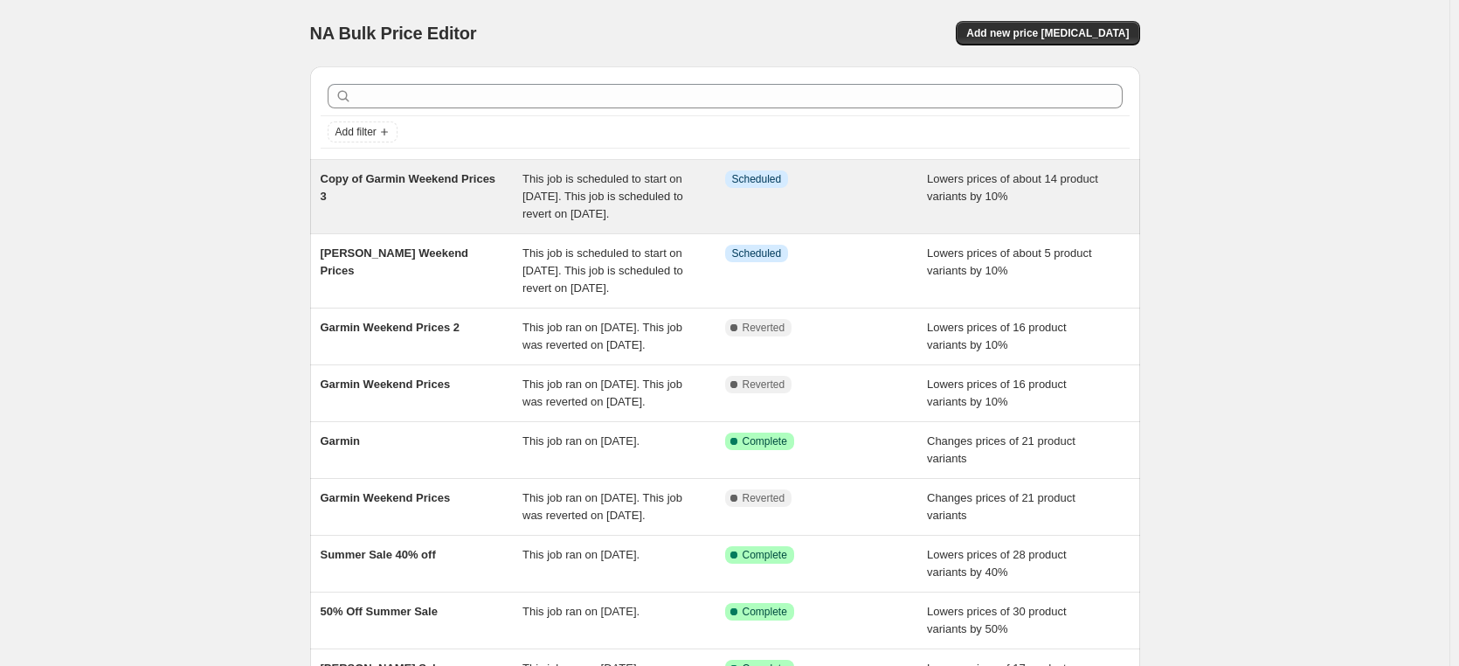
click at [404, 187] on div "Copy of Garmin Weekend Prices 3" at bounding box center [422, 196] width 203 height 52
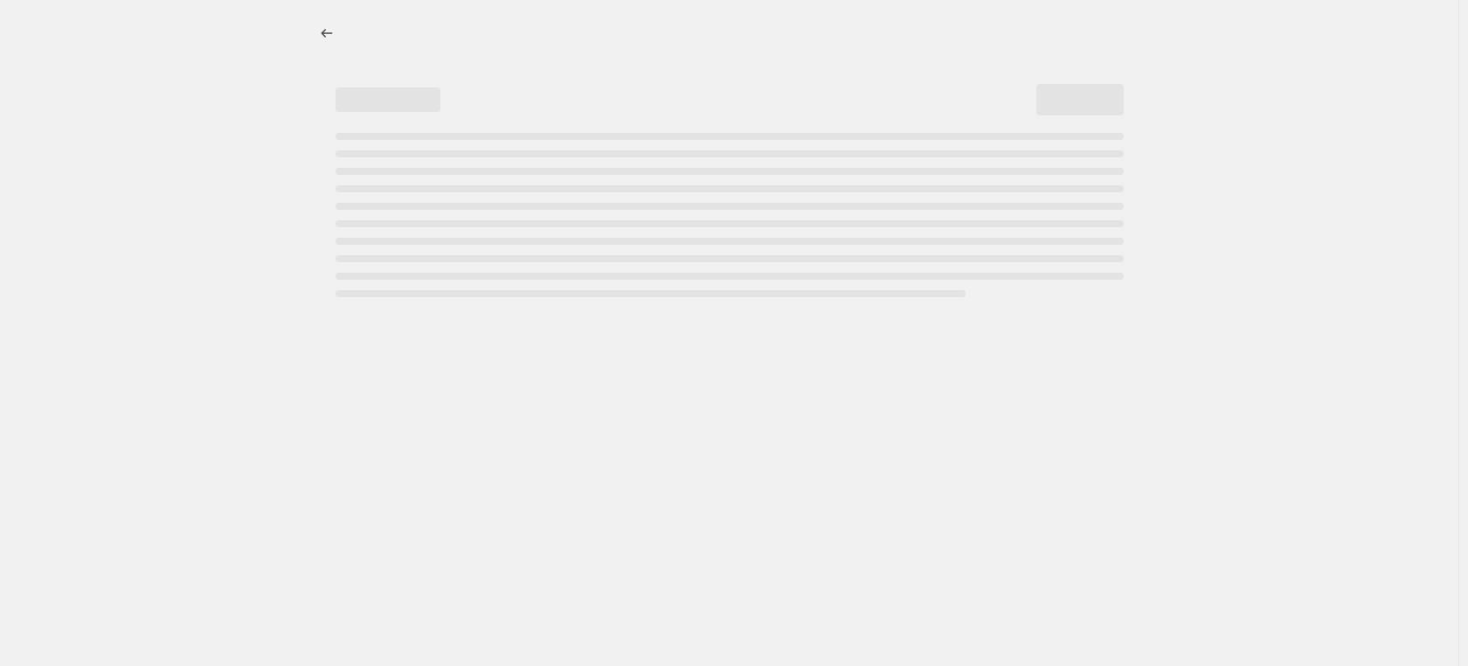
select select "percentage"
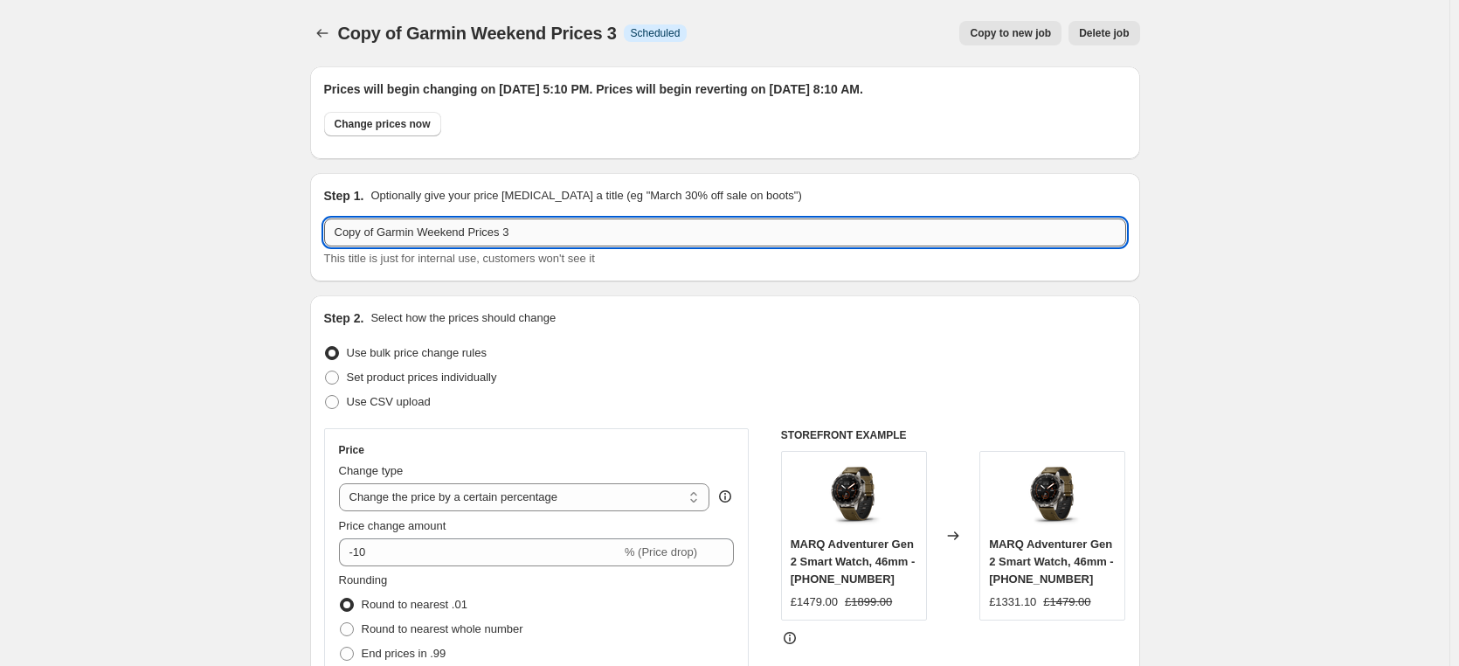
drag, startPoint x: 384, startPoint y: 232, endPoint x: 329, endPoint y: 232, distance: 55.0
click at [329, 232] on input "Copy of Garmin Weekend Prices 3" at bounding box center [725, 232] width 802 height 28
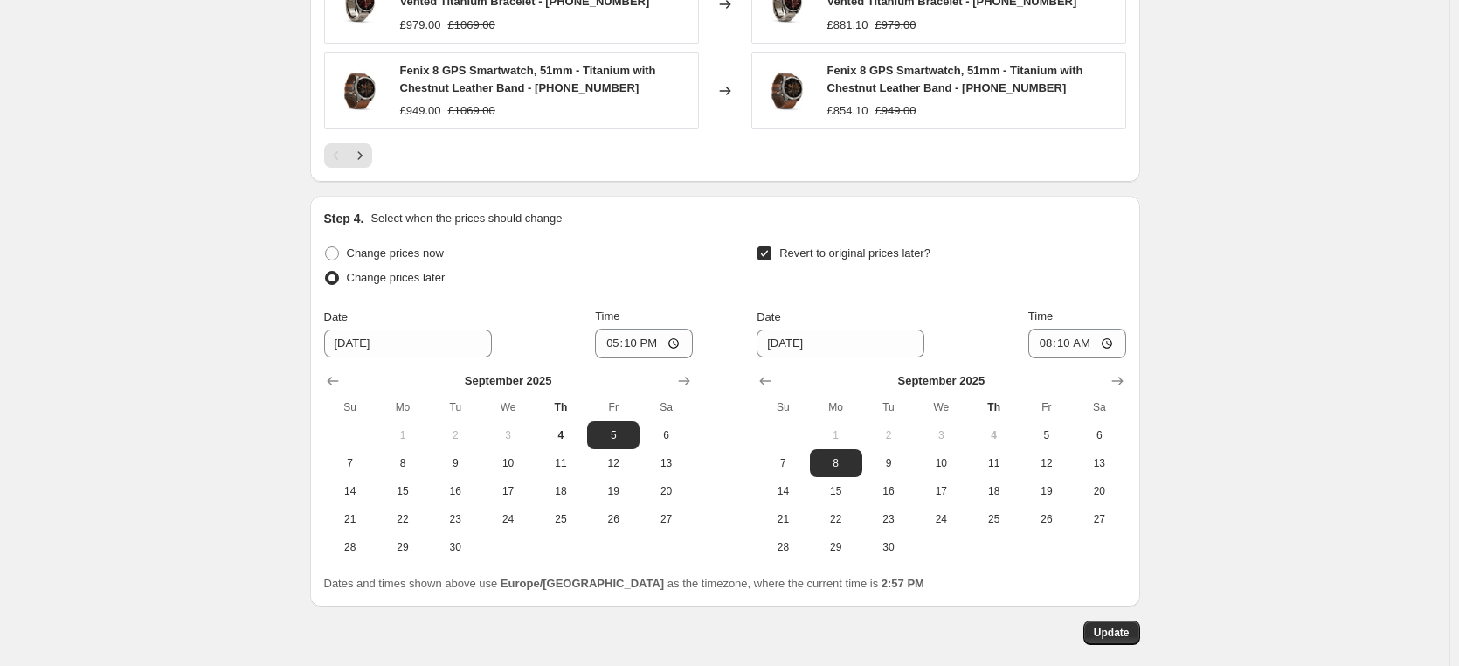
scroll to position [1498, 0]
type input "Garmin Weekend Prices 3"
click at [1123, 629] on span "Update" at bounding box center [1112, 634] width 36 height 14
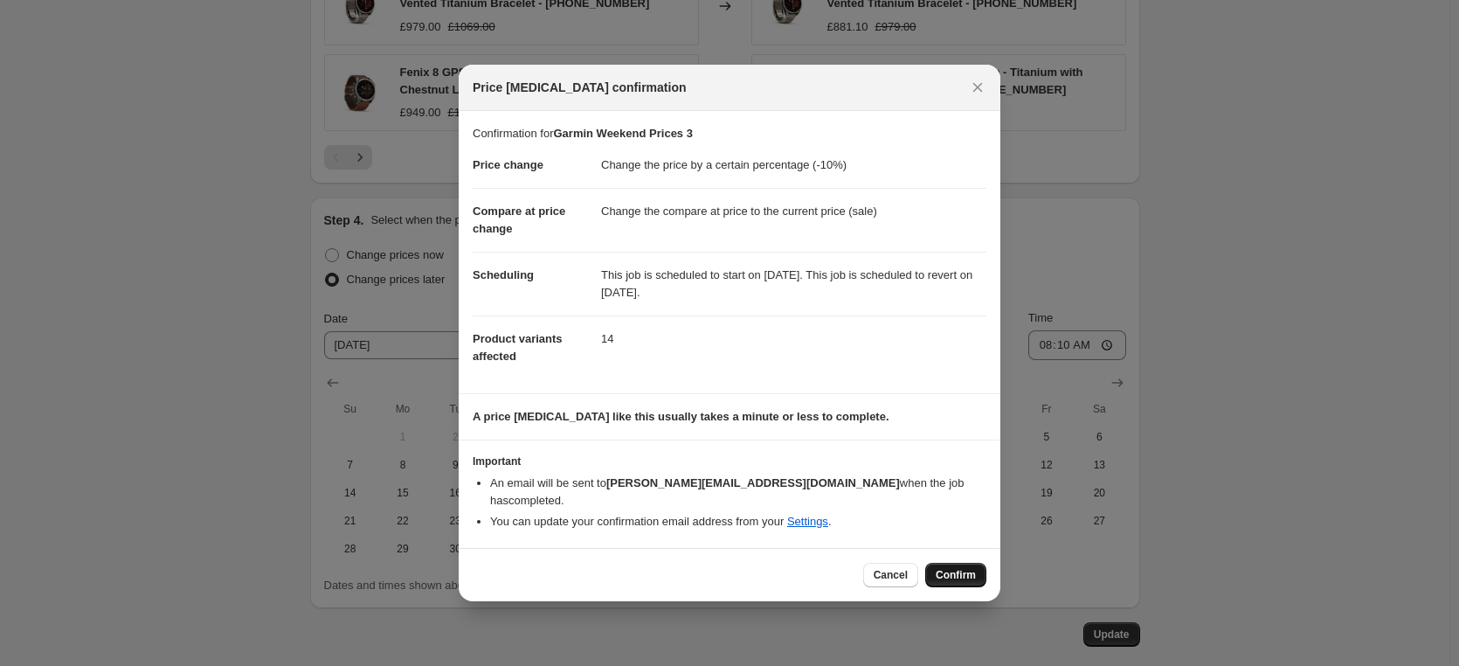
click at [963, 569] on span "Confirm" at bounding box center [956, 575] width 40 height 14
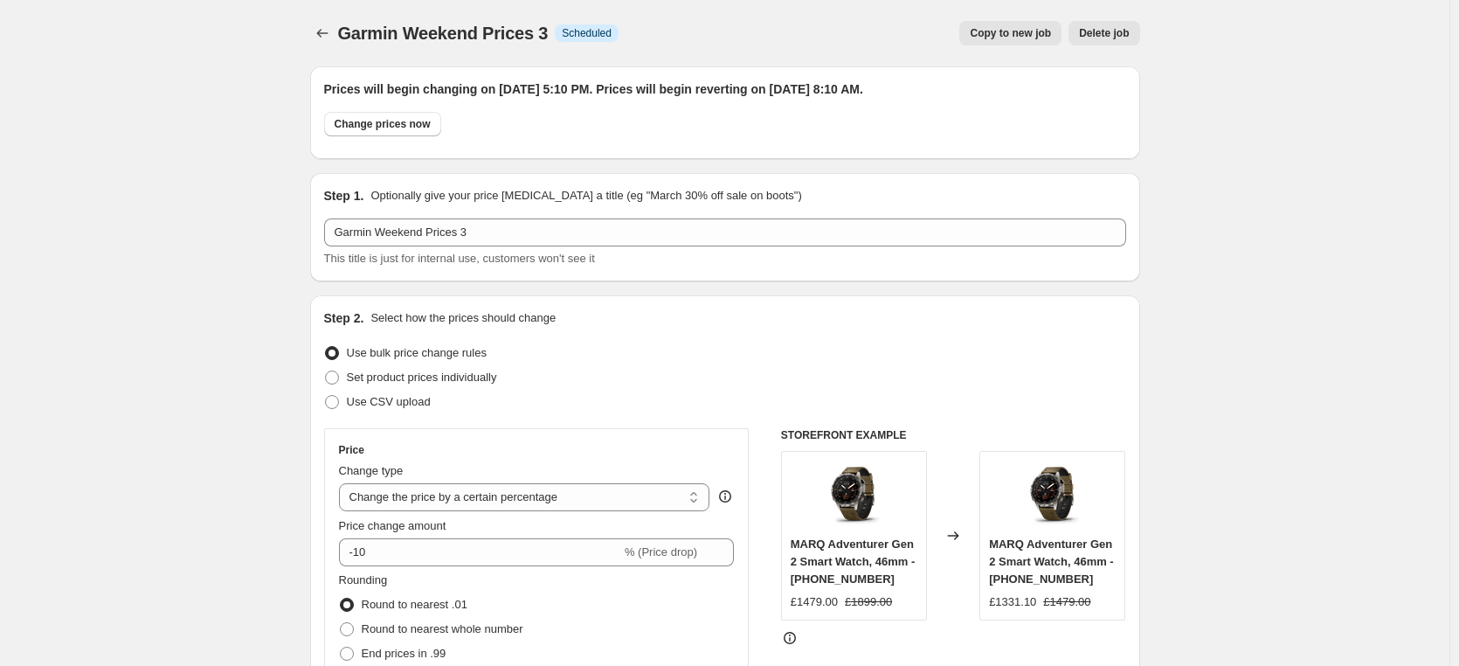
scroll to position [1498, 0]
